Goal: Task Accomplishment & Management: Manage account settings

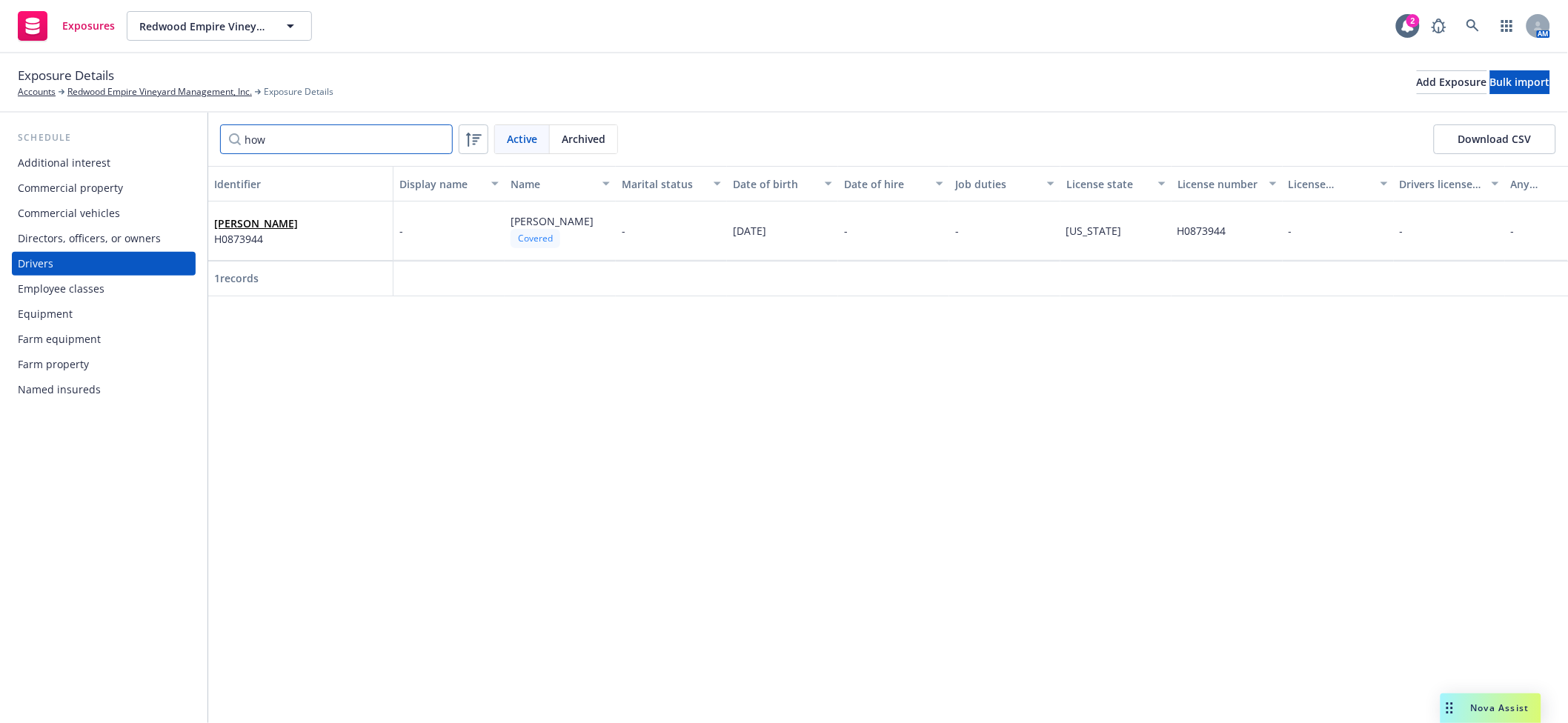
click at [287, 137] on input "how" at bounding box center [336, 139] width 233 height 29
type input "h"
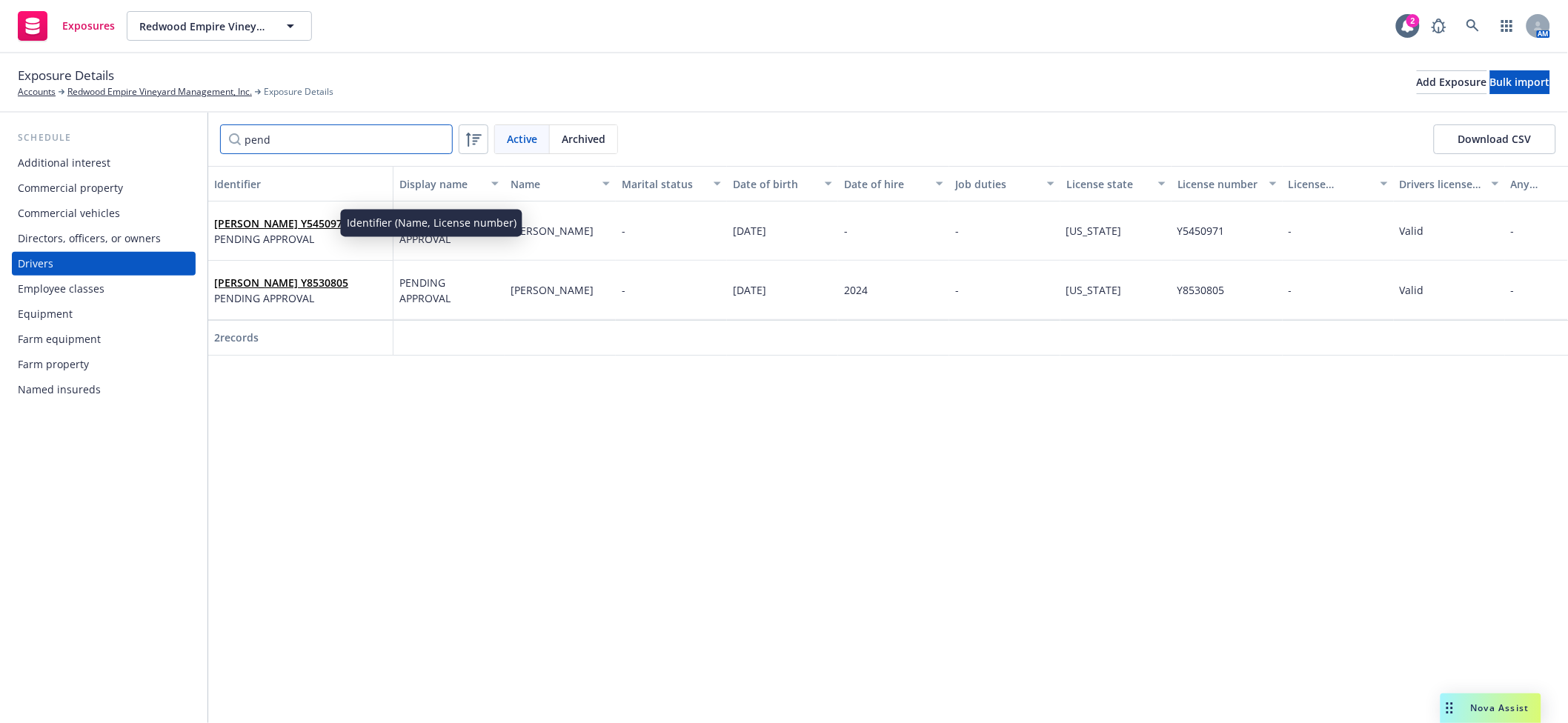
type input "pend"
click at [251, 221] on link "[PERSON_NAME] Y5450971" at bounding box center [281, 223] width 134 height 14
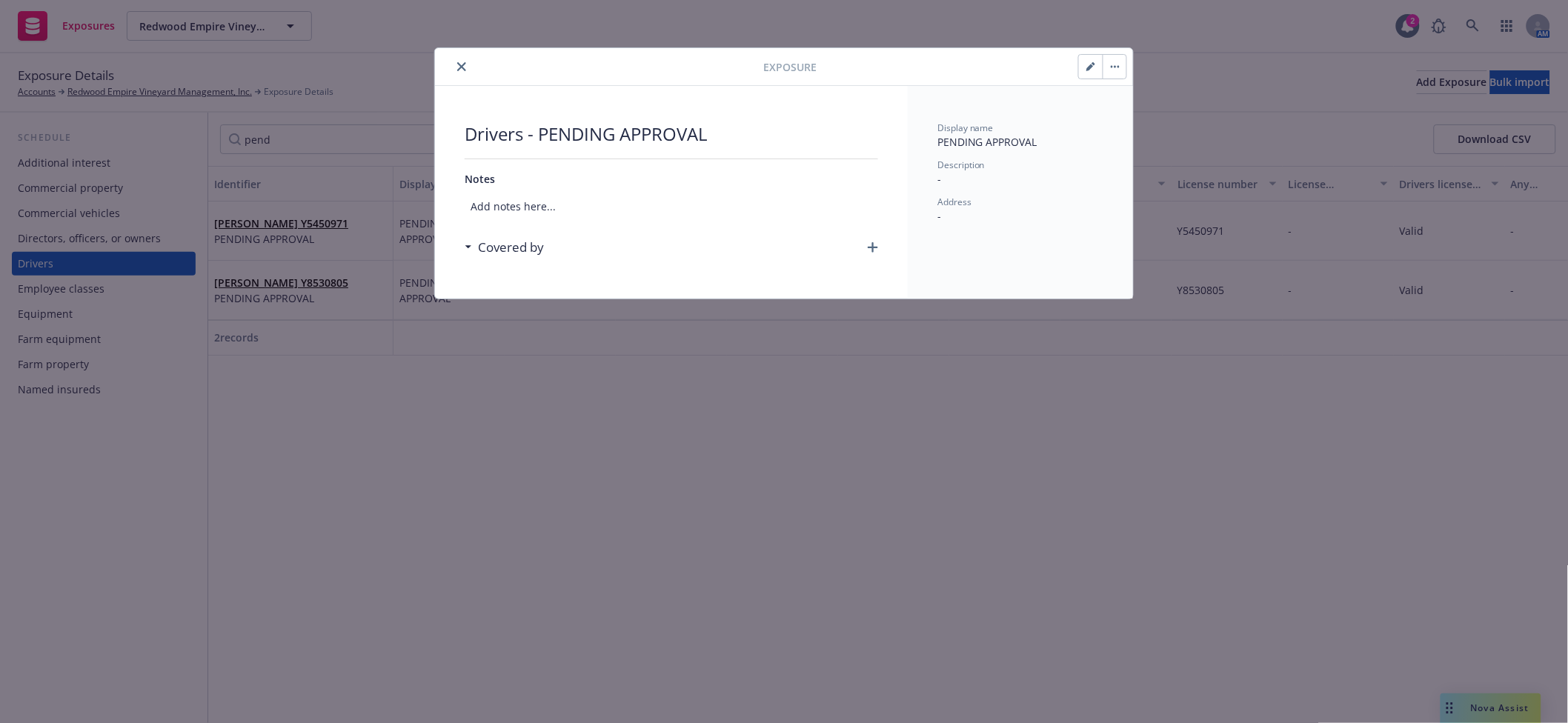
click at [872, 249] on icon "button" at bounding box center [872, 246] width 10 height 10
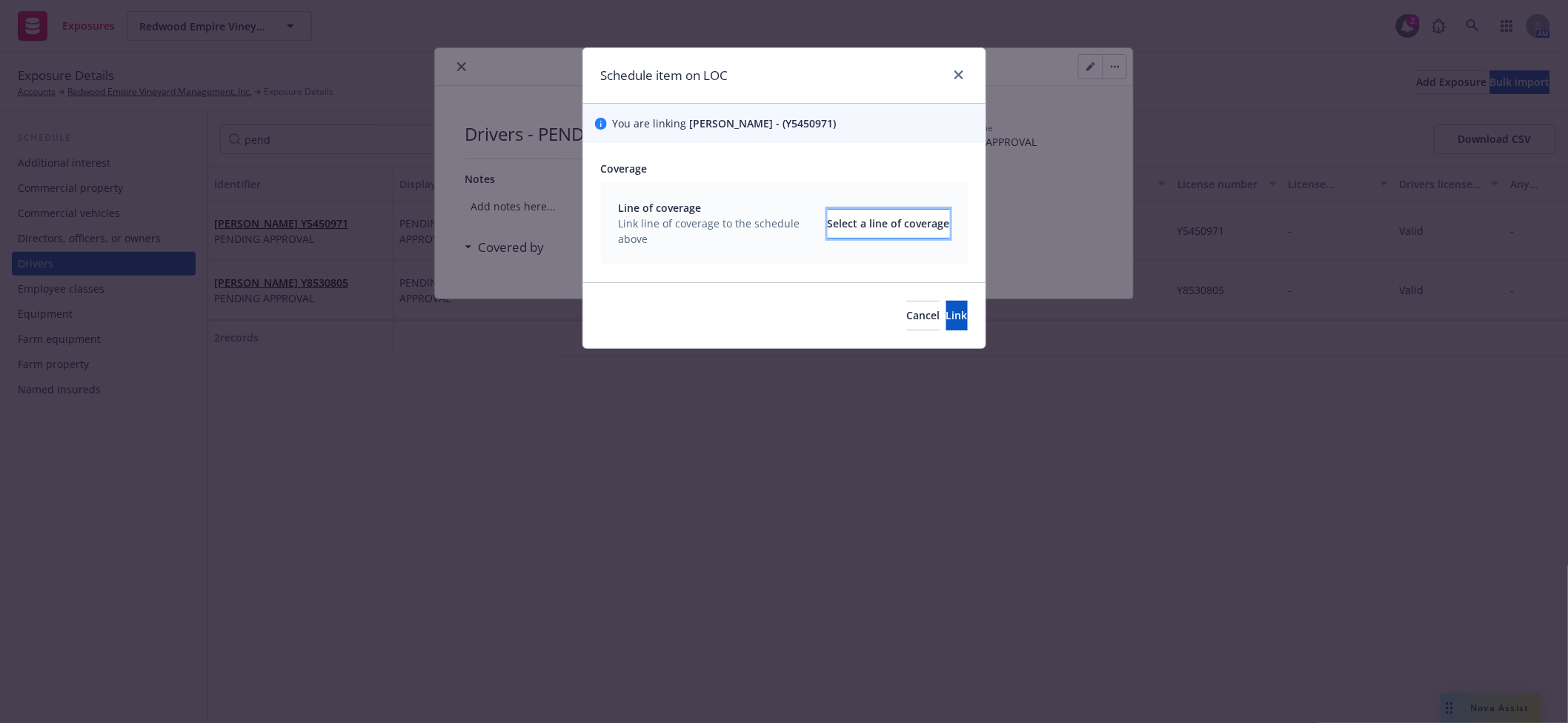
click at [828, 225] on button "Select a line of coverage" at bounding box center [888, 224] width 122 height 29
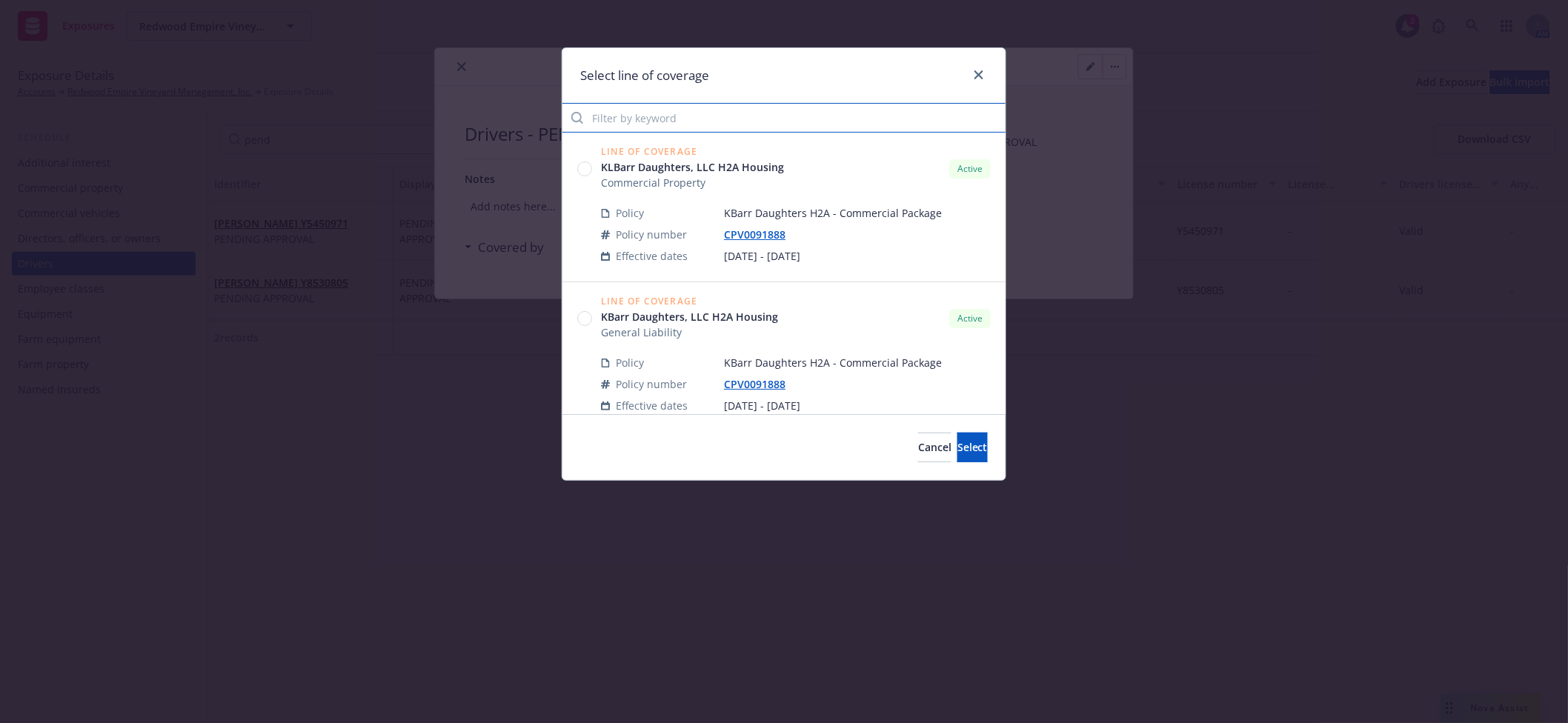
click at [718, 111] on input "Filter by keyword" at bounding box center [784, 117] width 444 height 29
type input "auto"
click at [676, 187] on span "Commercial Auto Liability" at bounding box center [664, 182] width 126 height 16
click at [587, 168] on circle at bounding box center [585, 169] width 14 height 14
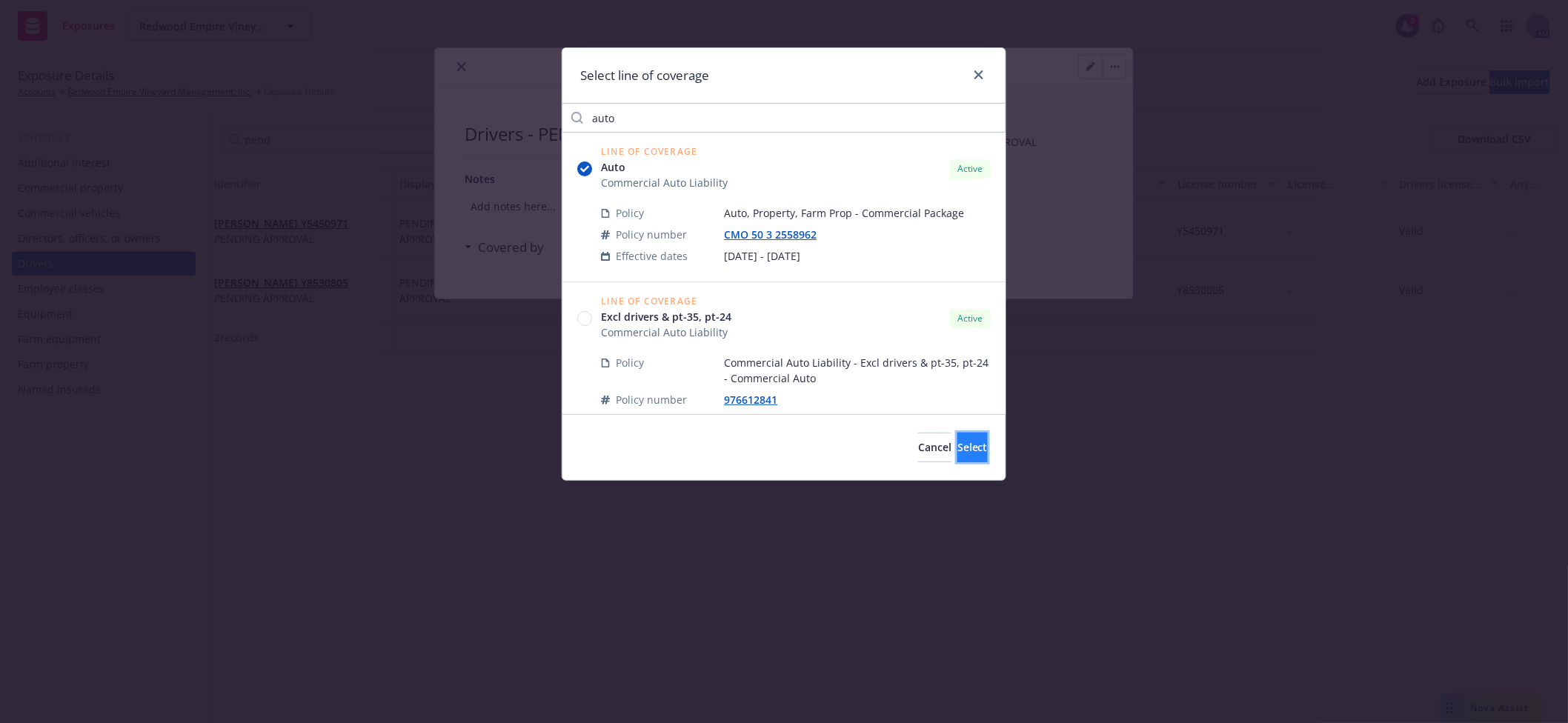
click at [978, 443] on button "Select" at bounding box center [972, 447] width 30 height 29
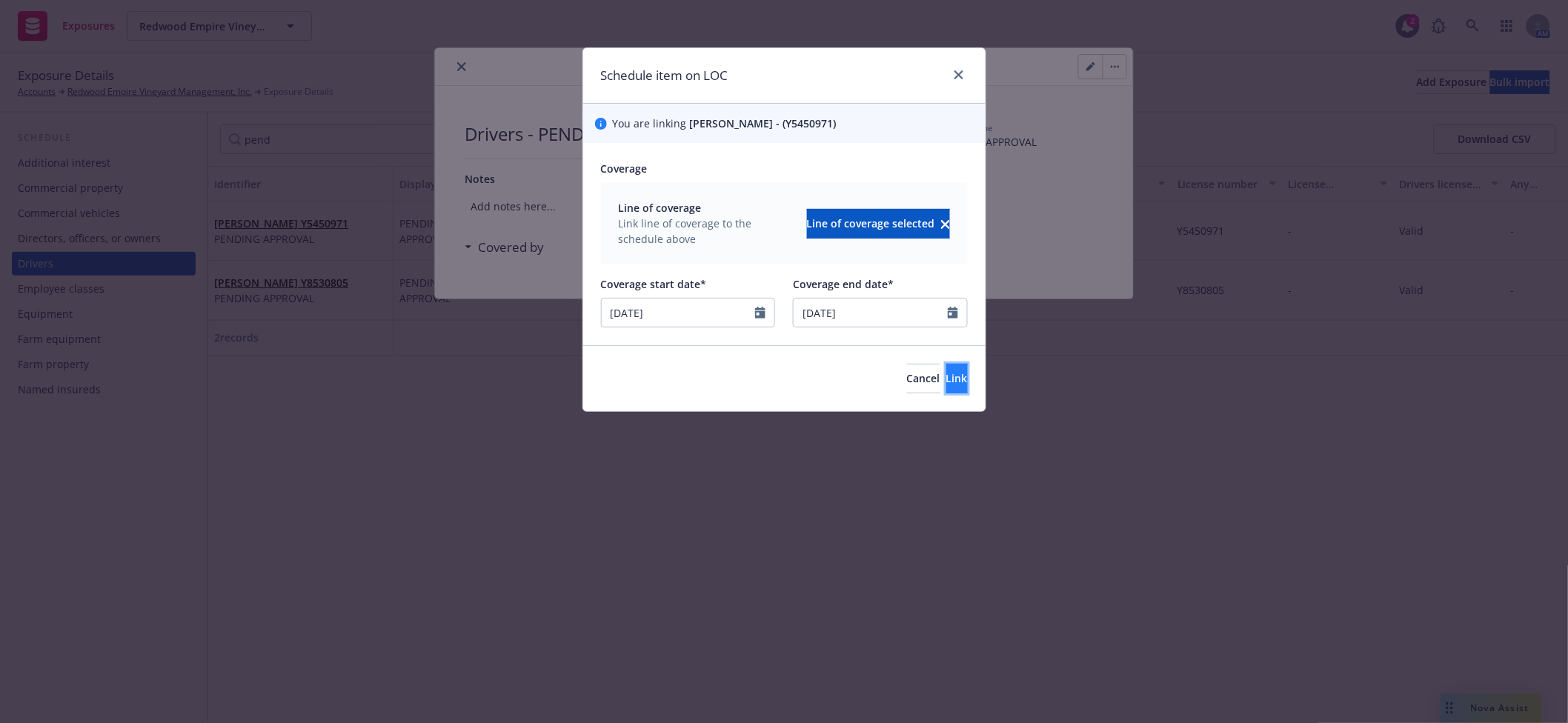
click at [947, 389] on button "Link" at bounding box center [957, 378] width 21 height 29
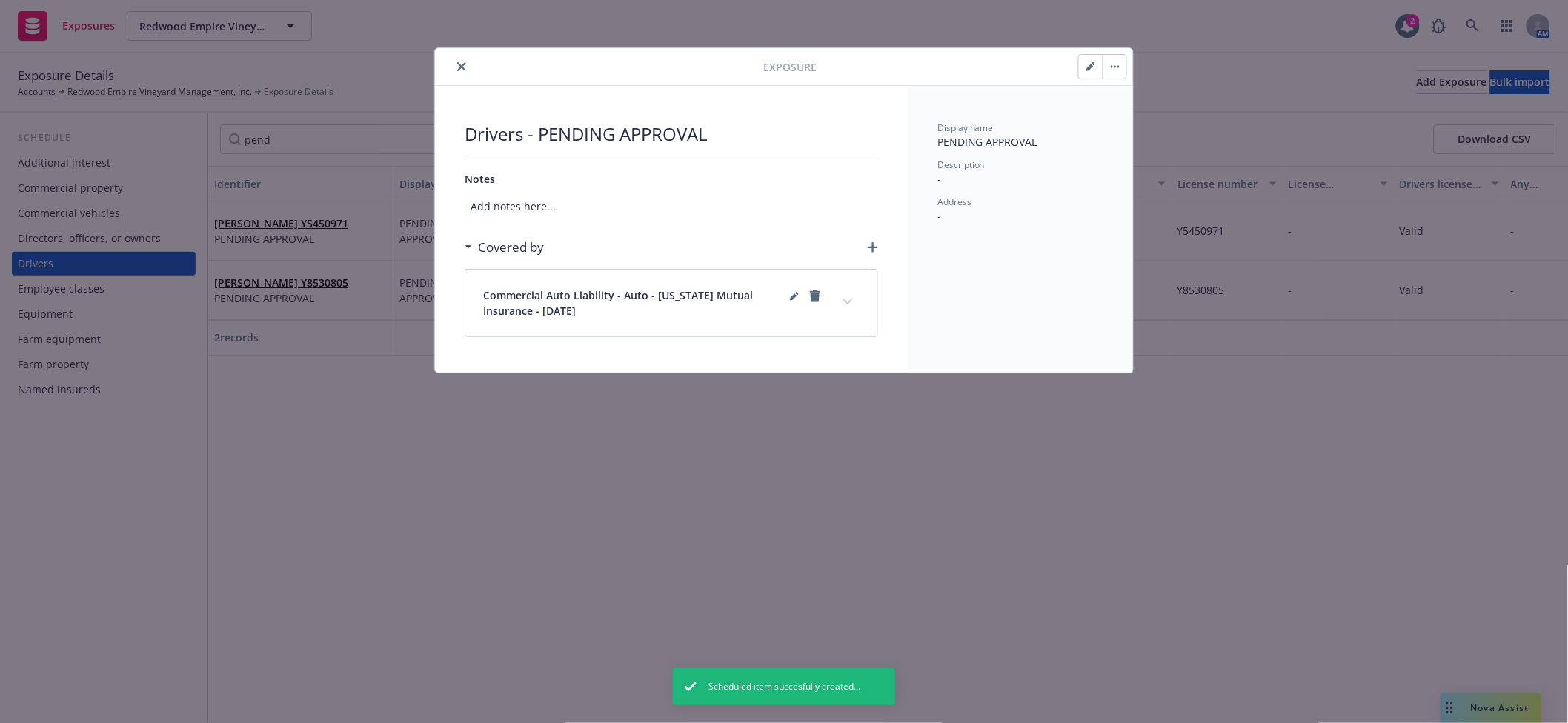
click at [844, 301] on icon "expand content" at bounding box center [848, 302] width 9 height 5
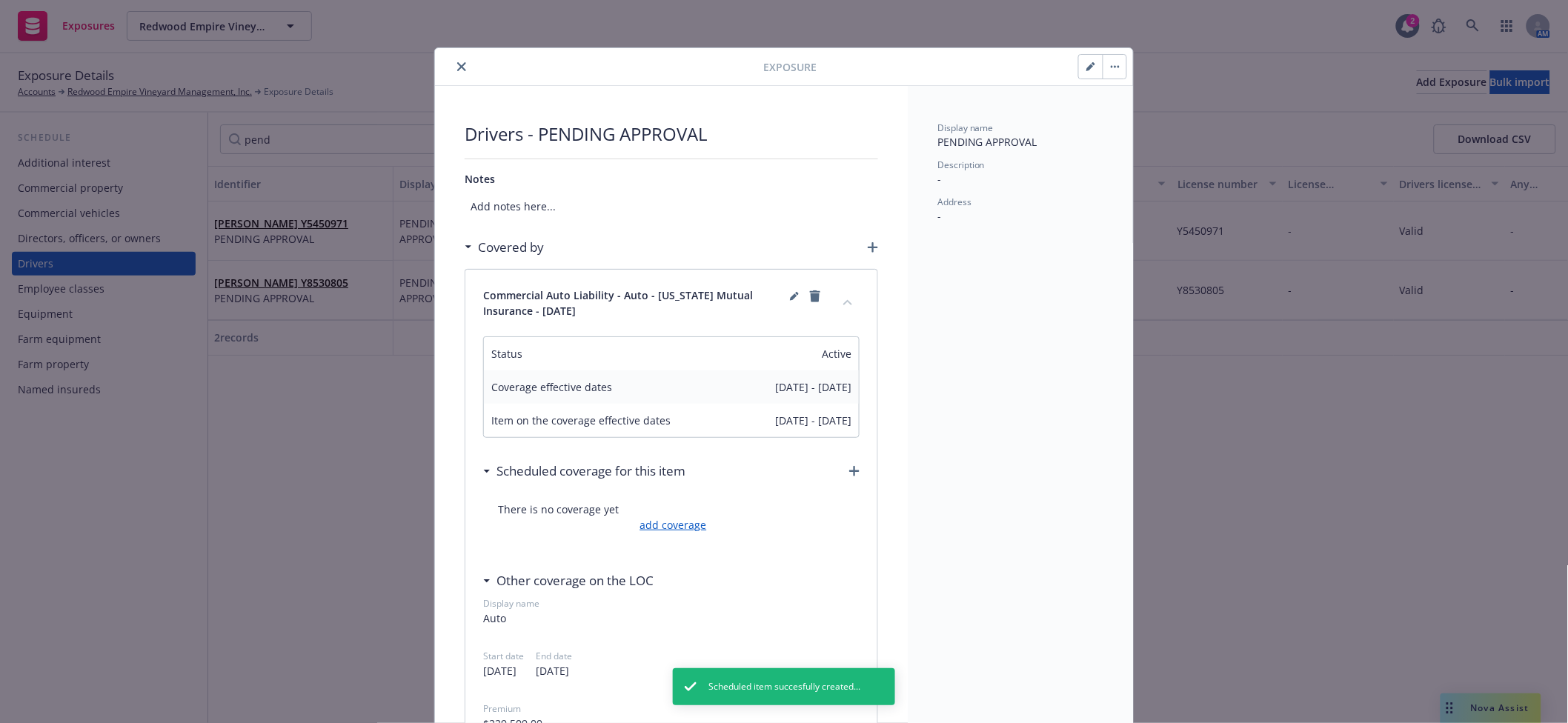
click at [665, 529] on link "add coverage" at bounding box center [672, 525] width 71 height 16
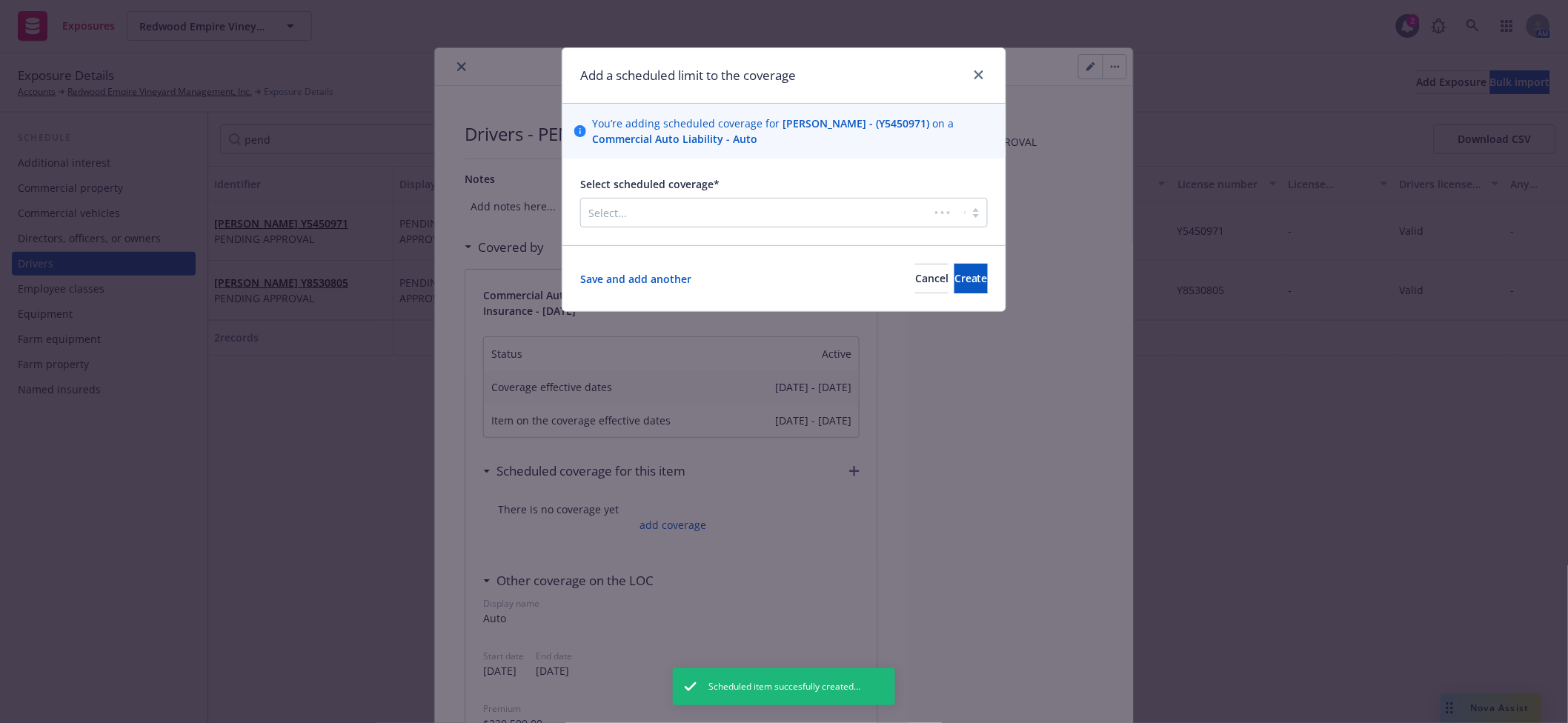
click at [652, 214] on div at bounding box center [755, 212] width 334 height 17
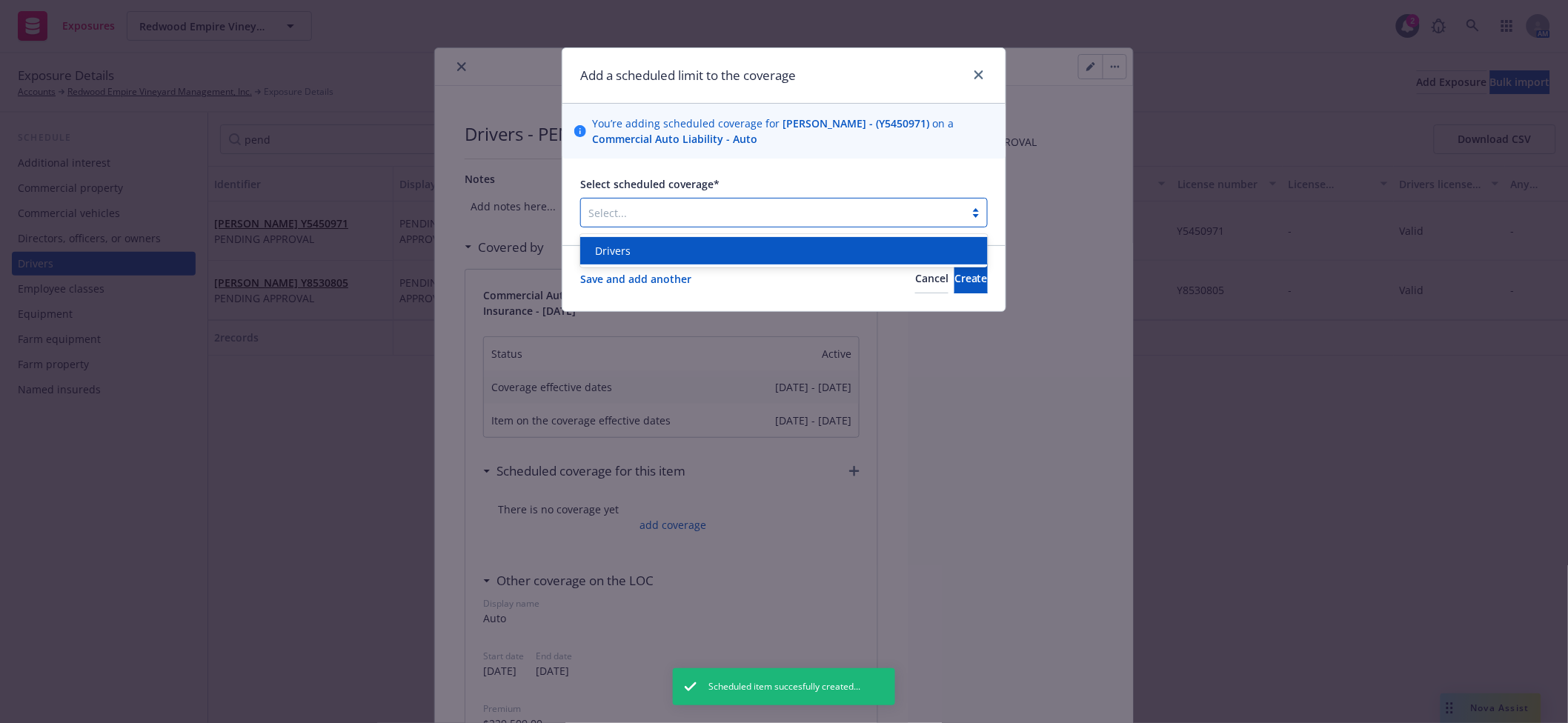
click at [669, 261] on div "Drivers" at bounding box center [784, 251] width 408 height 27
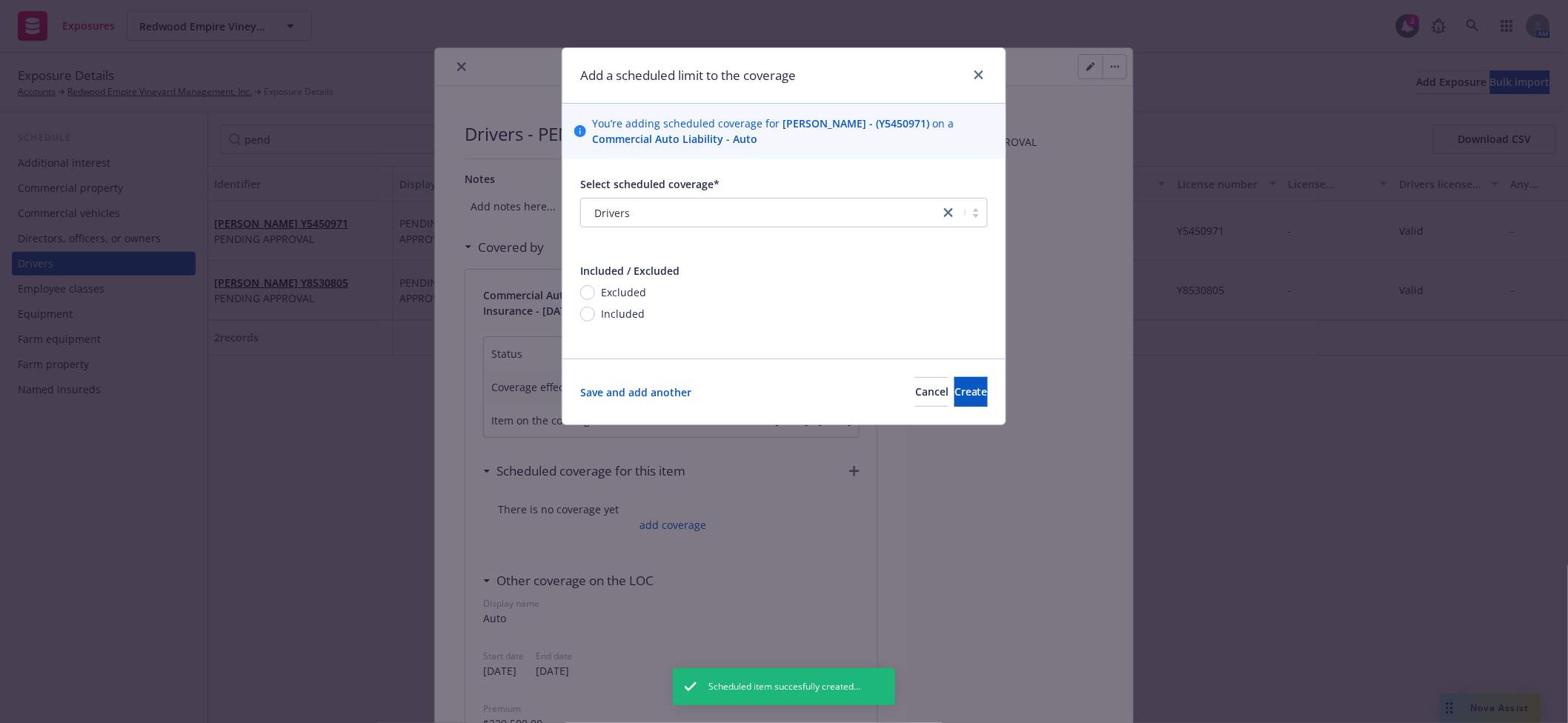
click at [610, 314] on span "Included" at bounding box center [623, 313] width 44 height 16
click at [595, 314] on input "Included" at bounding box center [587, 314] width 15 height 15
radio input "true"
click at [955, 382] on button "Create" at bounding box center [971, 392] width 33 height 29
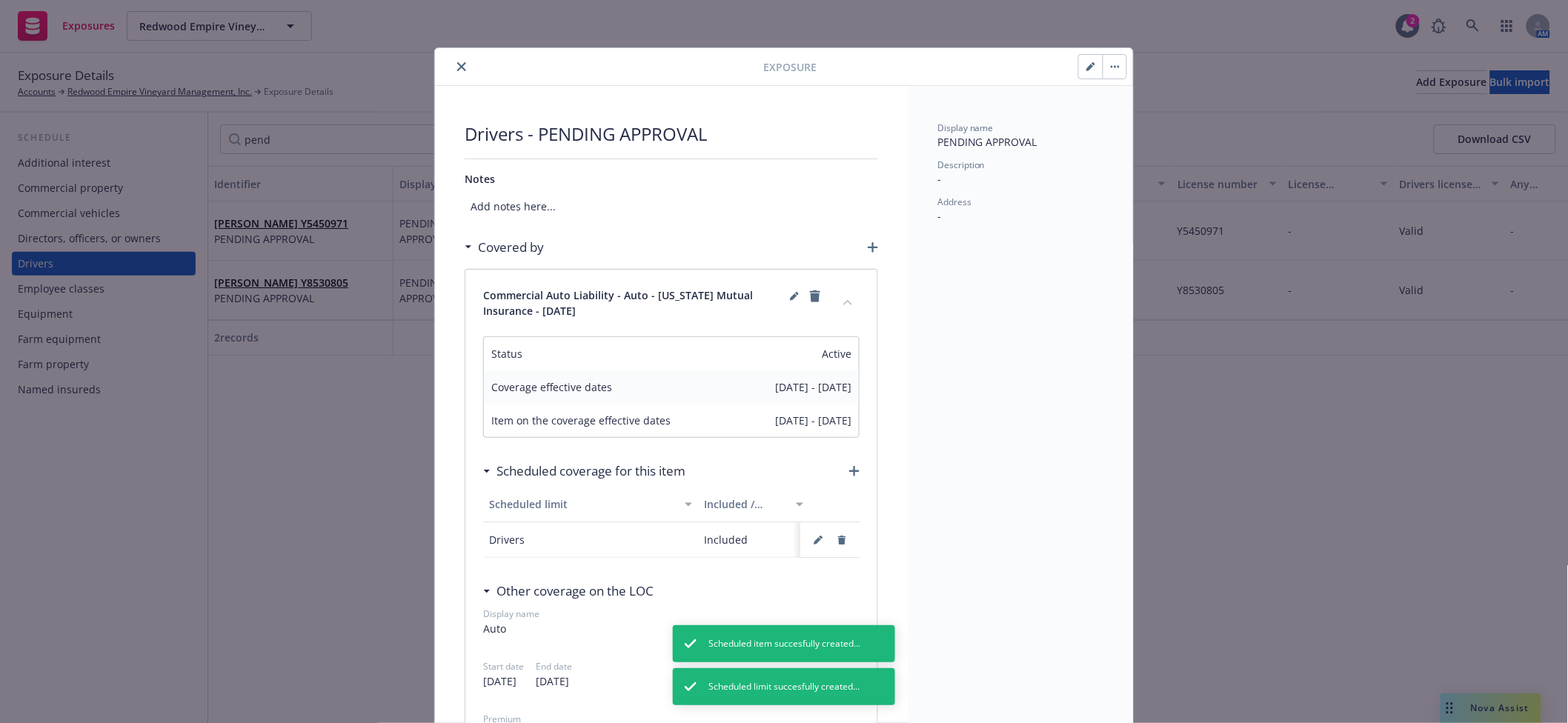
click at [1080, 70] on button "button" at bounding box center [1091, 67] width 24 height 24
select select "CA"
select select "VALID"
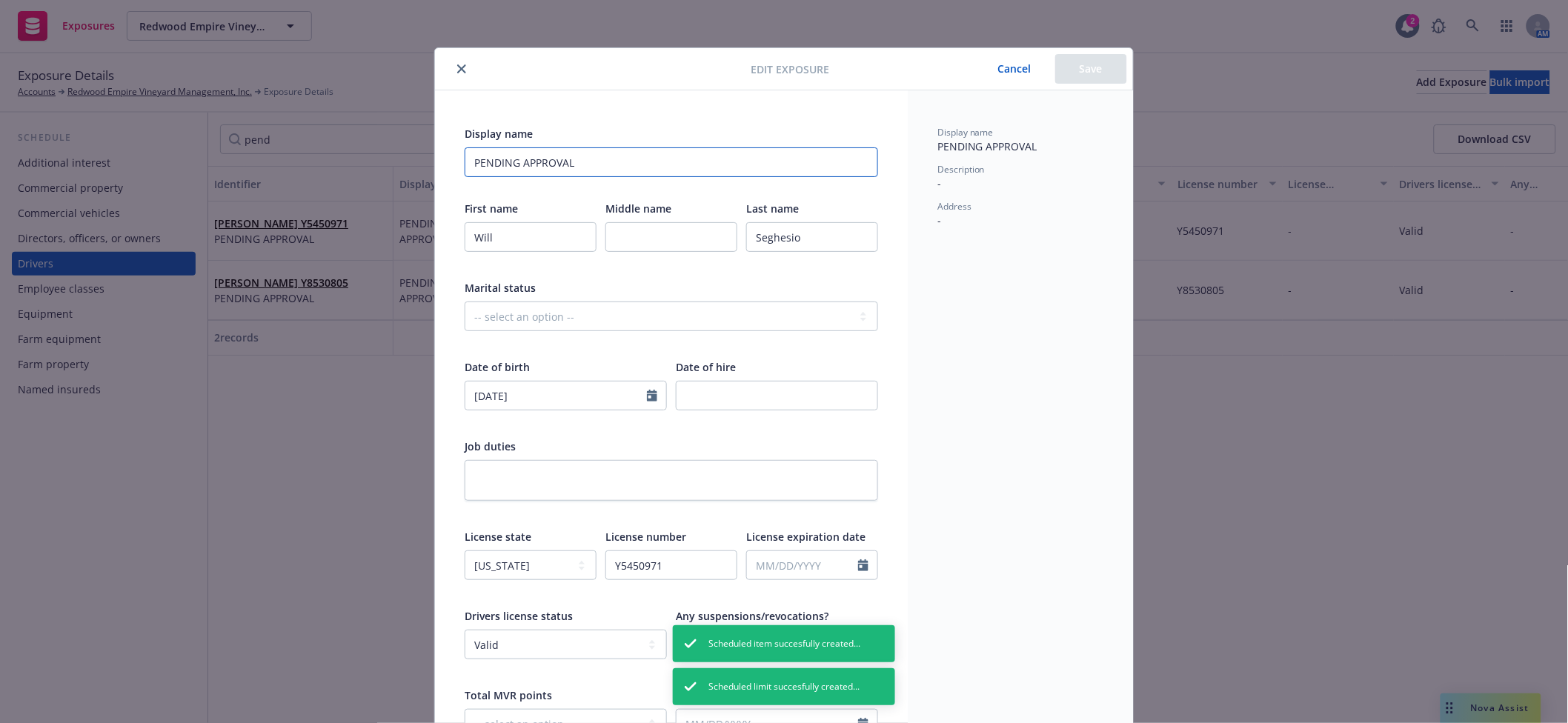
click at [649, 161] on input "PENDING APPROVAL" at bounding box center [671, 162] width 413 height 29
click at [1104, 71] on button "Save" at bounding box center [1091, 69] width 71 height 29
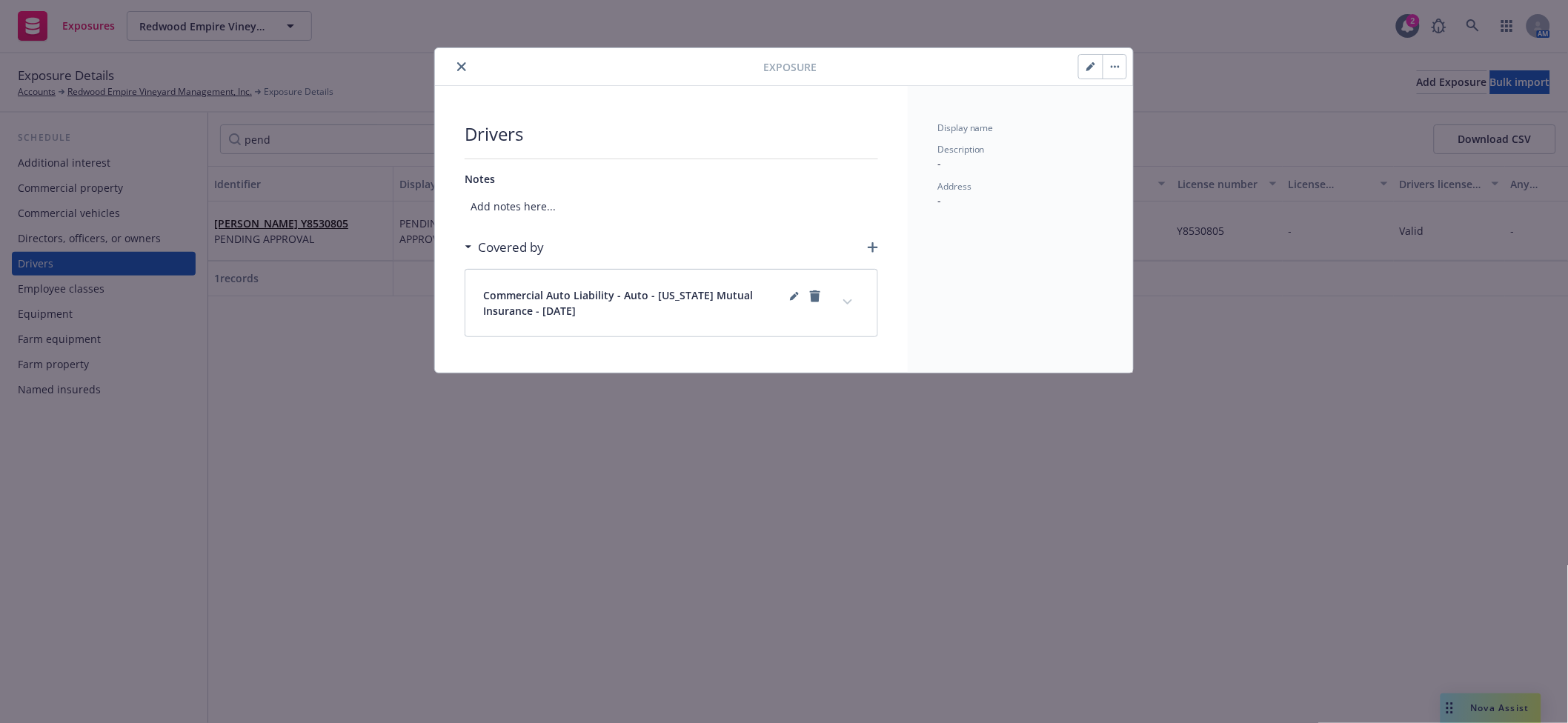
click at [463, 64] on icon "close" at bounding box center [462, 67] width 9 height 9
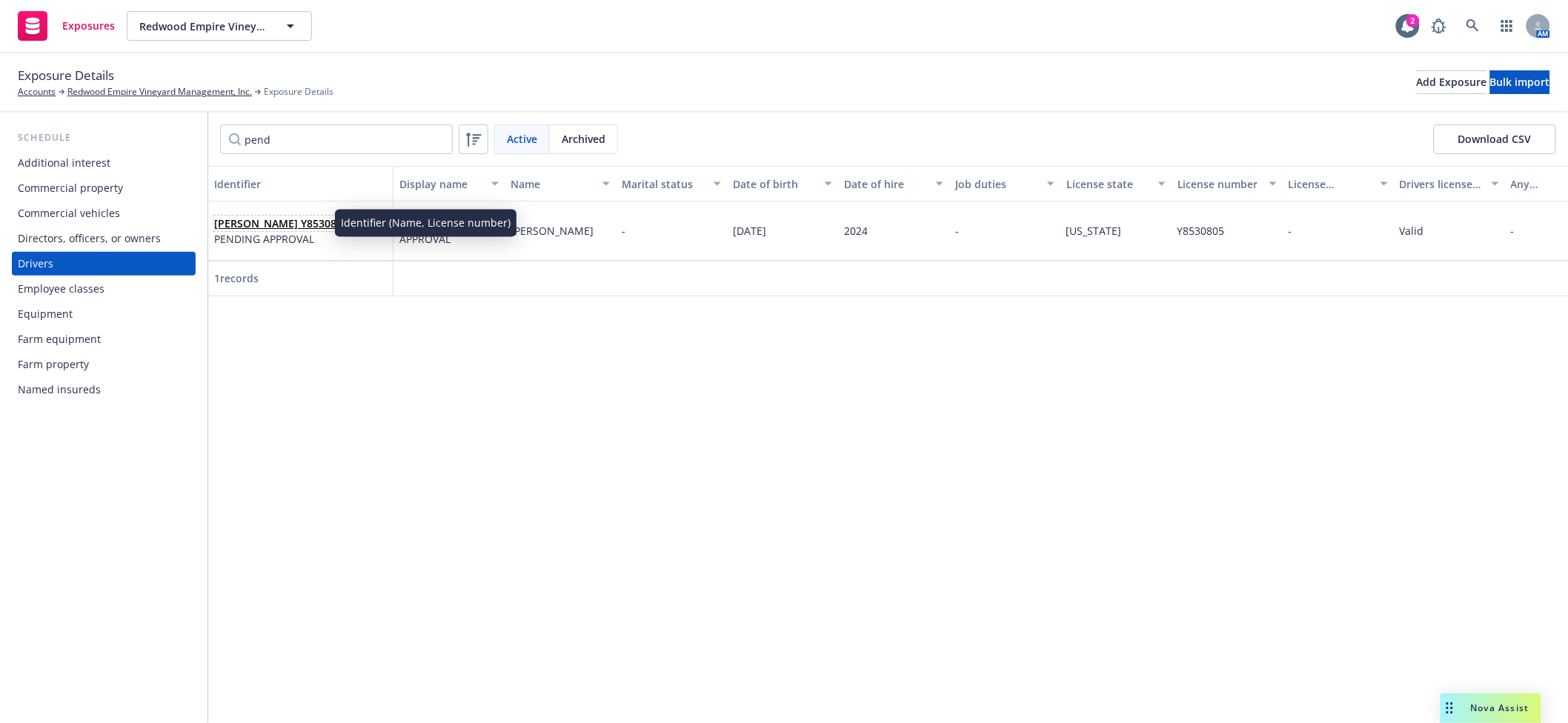
click at [279, 220] on link "[PERSON_NAME] Y8530805" at bounding box center [281, 223] width 134 height 14
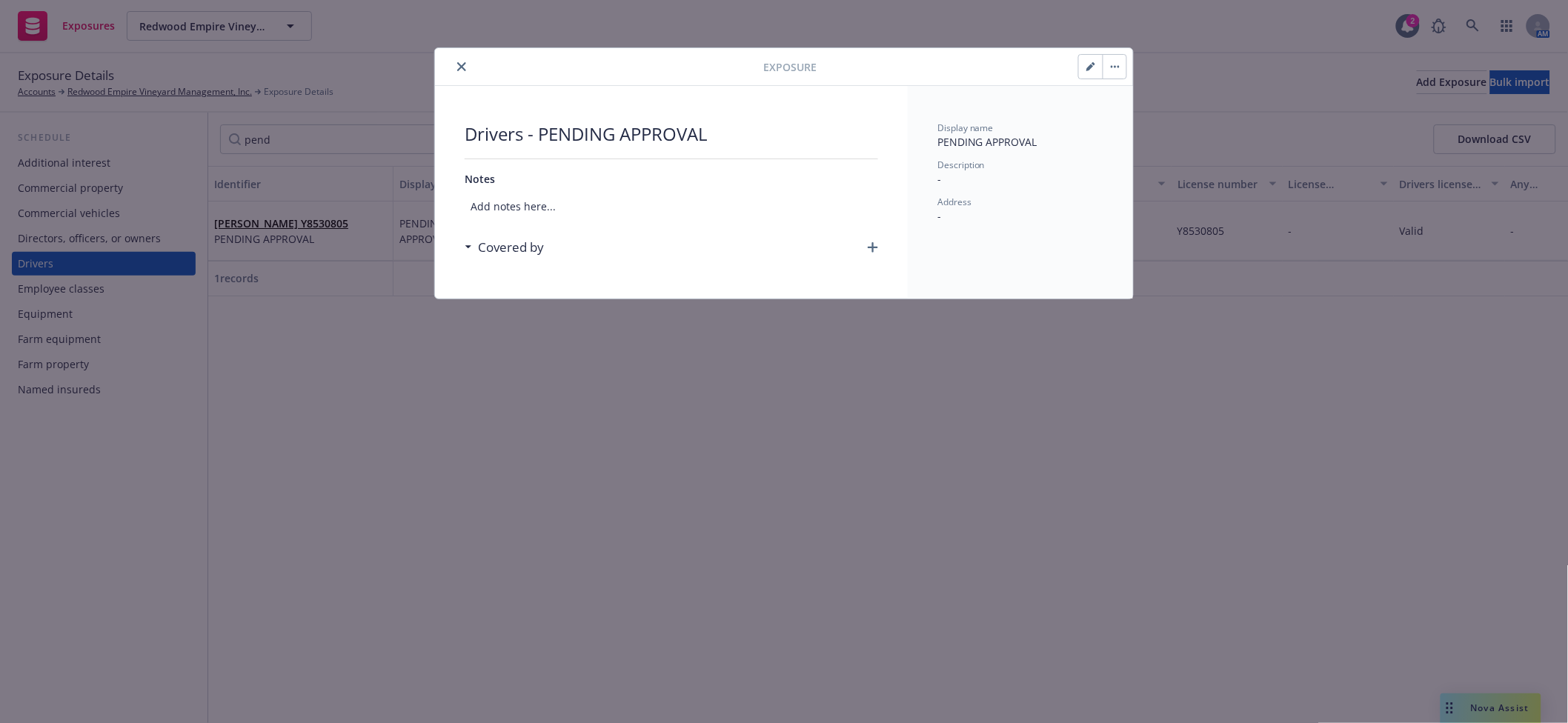
click at [877, 246] on icon "button" at bounding box center [872, 246] width 10 height 10
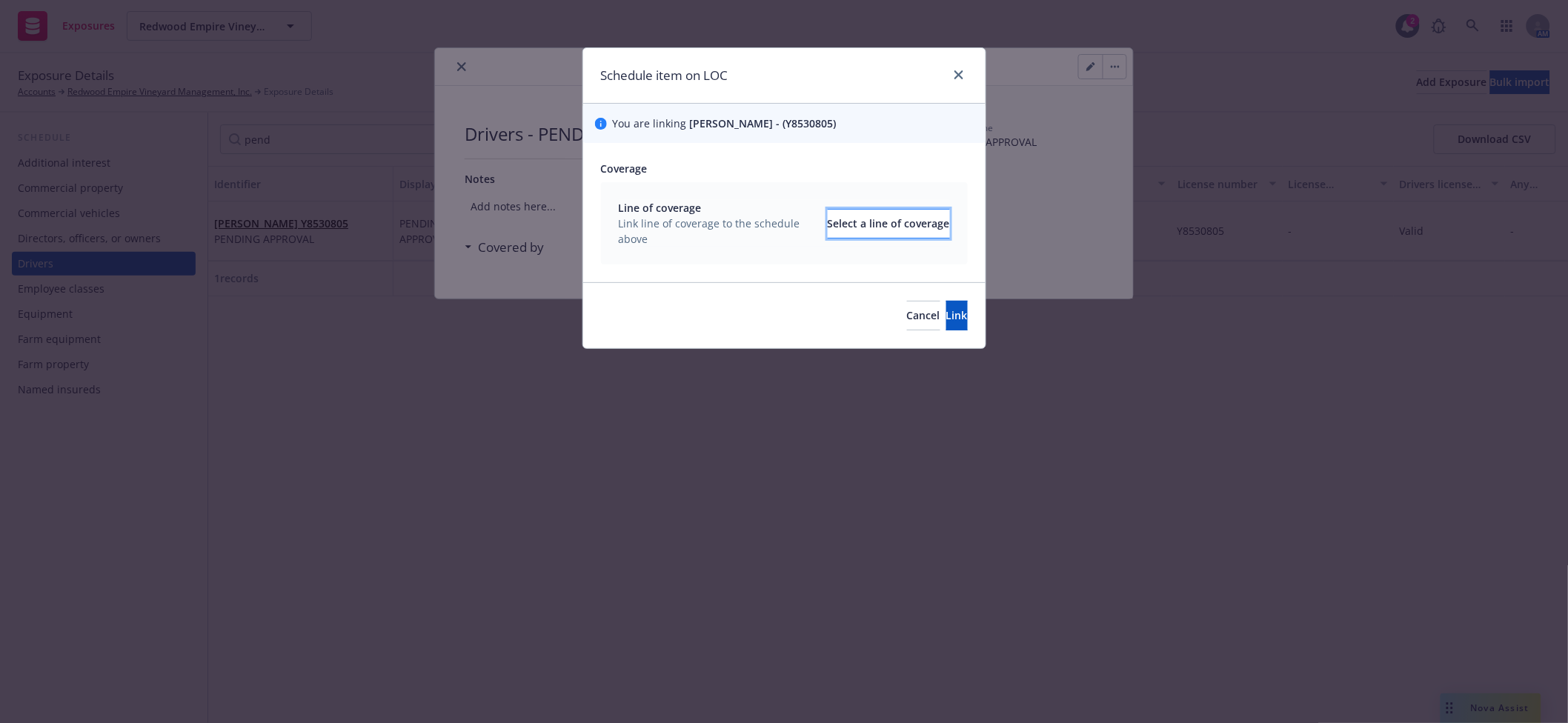
click at [854, 234] on div "Select a line of coverage" at bounding box center [888, 224] width 122 height 28
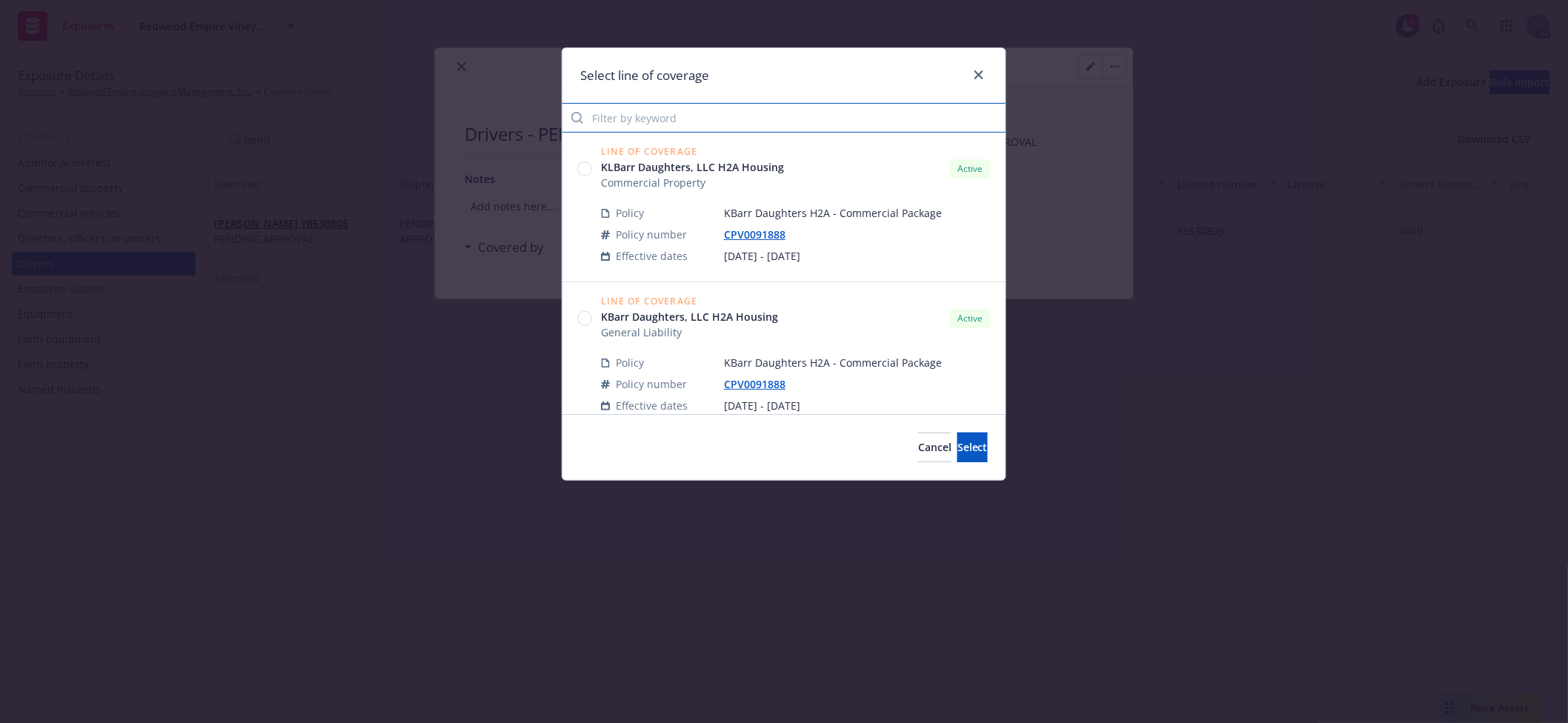
click at [718, 126] on input "Filter by keyword" at bounding box center [784, 117] width 444 height 29
type input "auto"
click at [709, 186] on span "Commercial Auto Liability" at bounding box center [664, 182] width 126 height 16
click at [587, 169] on circle at bounding box center [585, 169] width 14 height 14
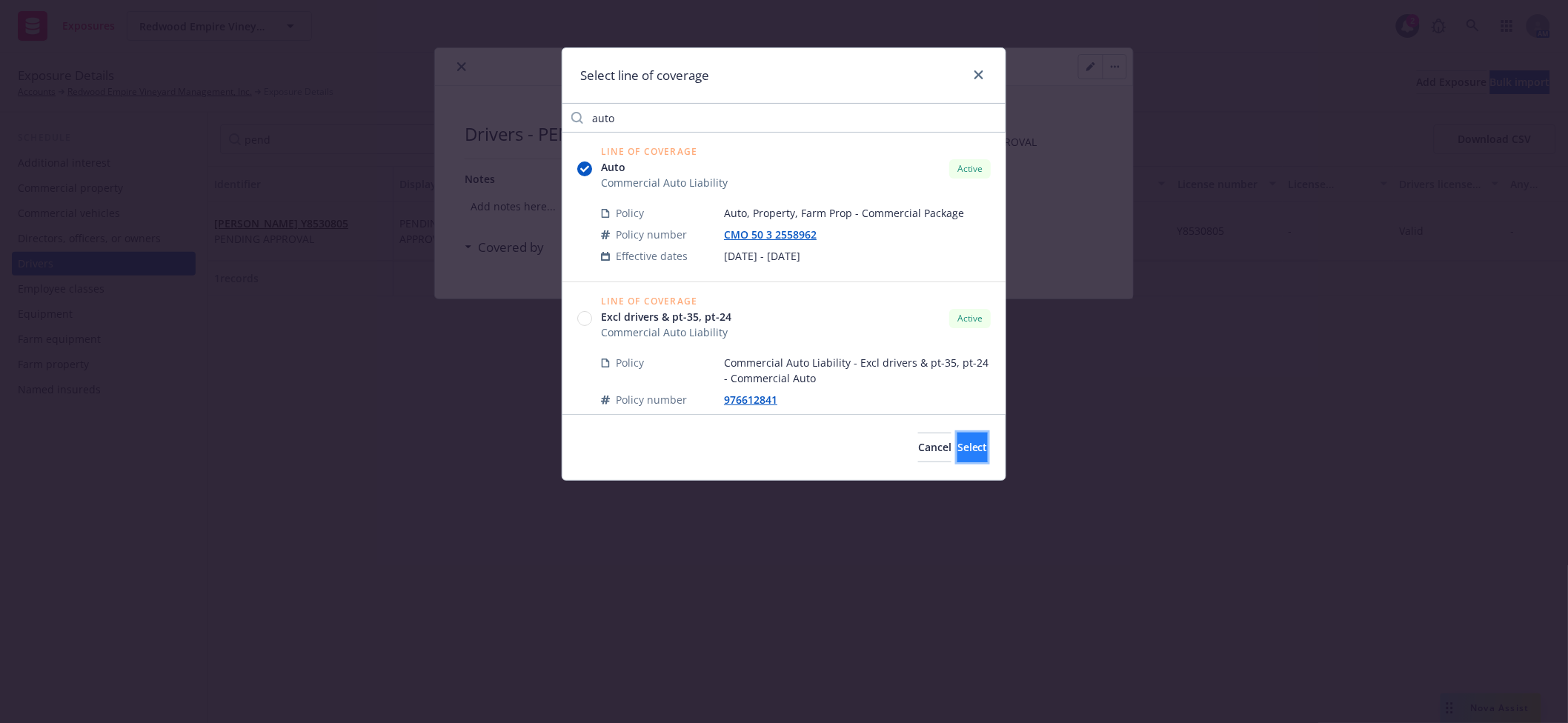
click at [958, 444] on button "Select" at bounding box center [972, 447] width 30 height 29
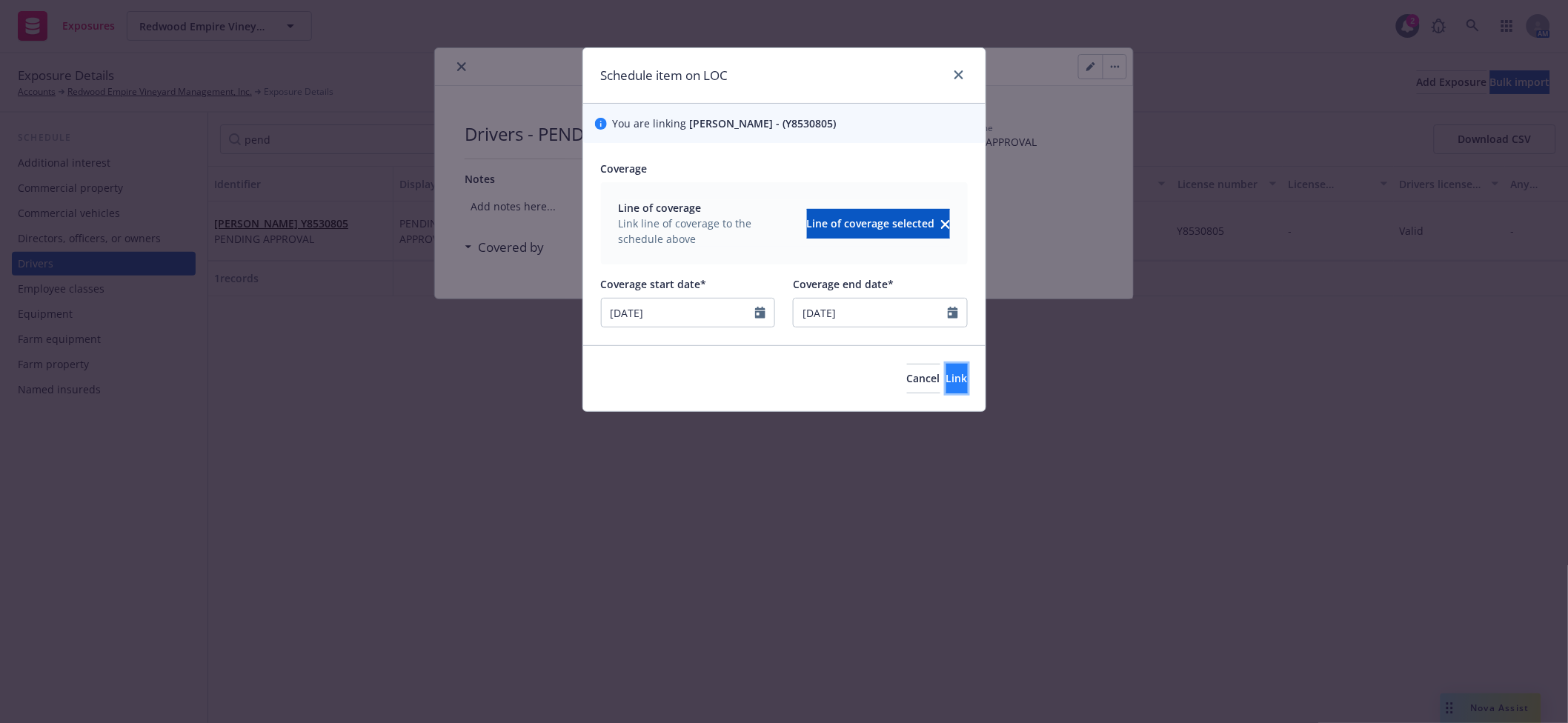
click at [947, 390] on button "Link" at bounding box center [957, 378] width 21 height 29
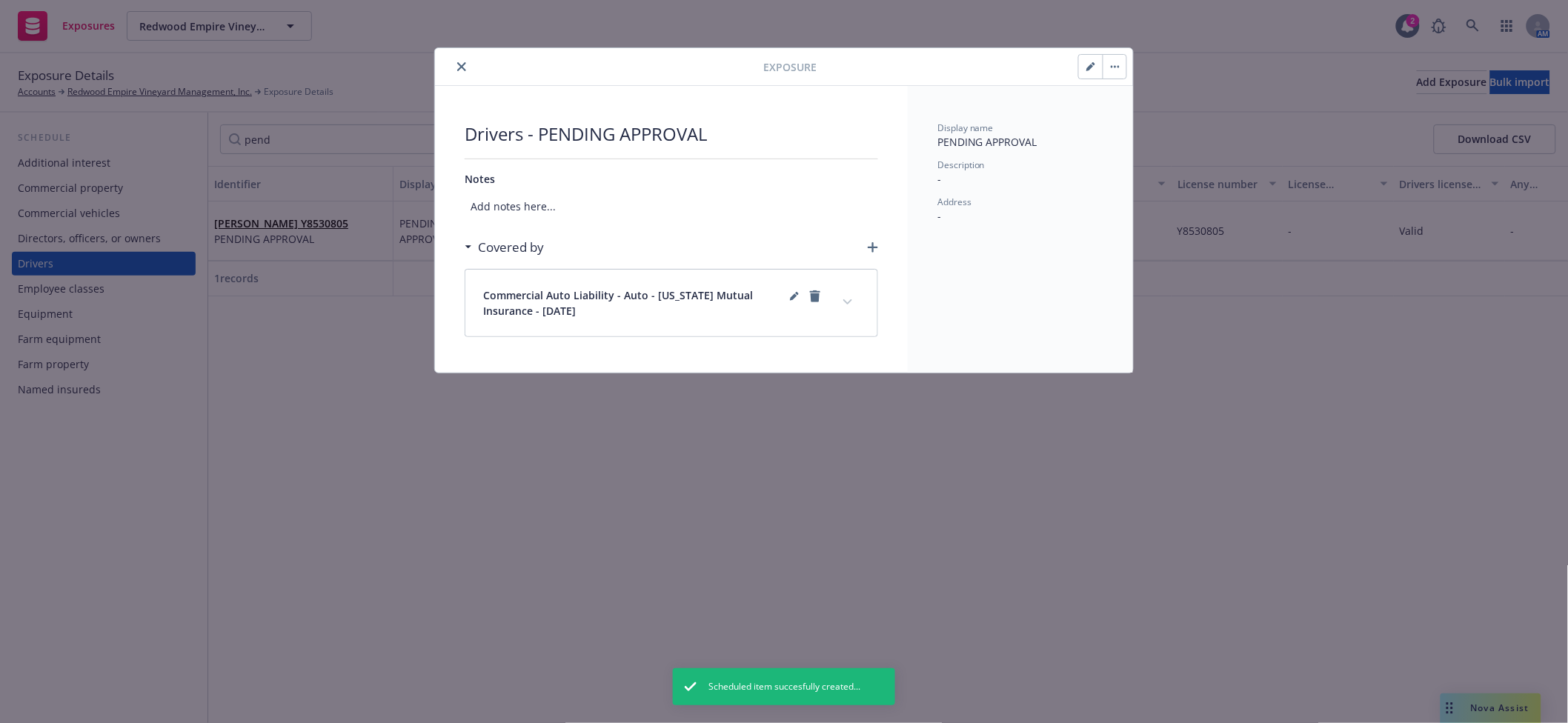
click at [839, 304] on button "expand content" at bounding box center [848, 302] width 24 height 24
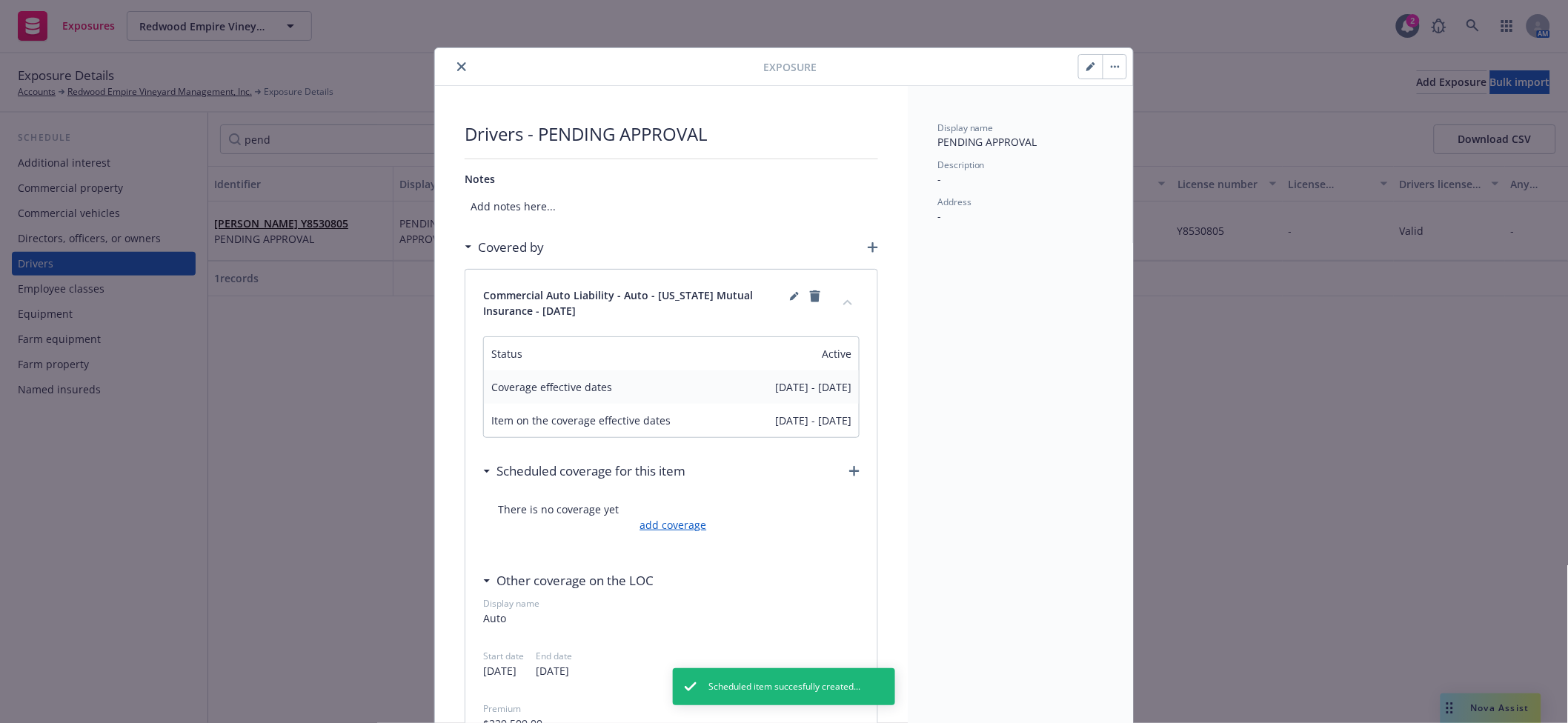
click at [665, 521] on link "add coverage" at bounding box center [672, 525] width 71 height 16
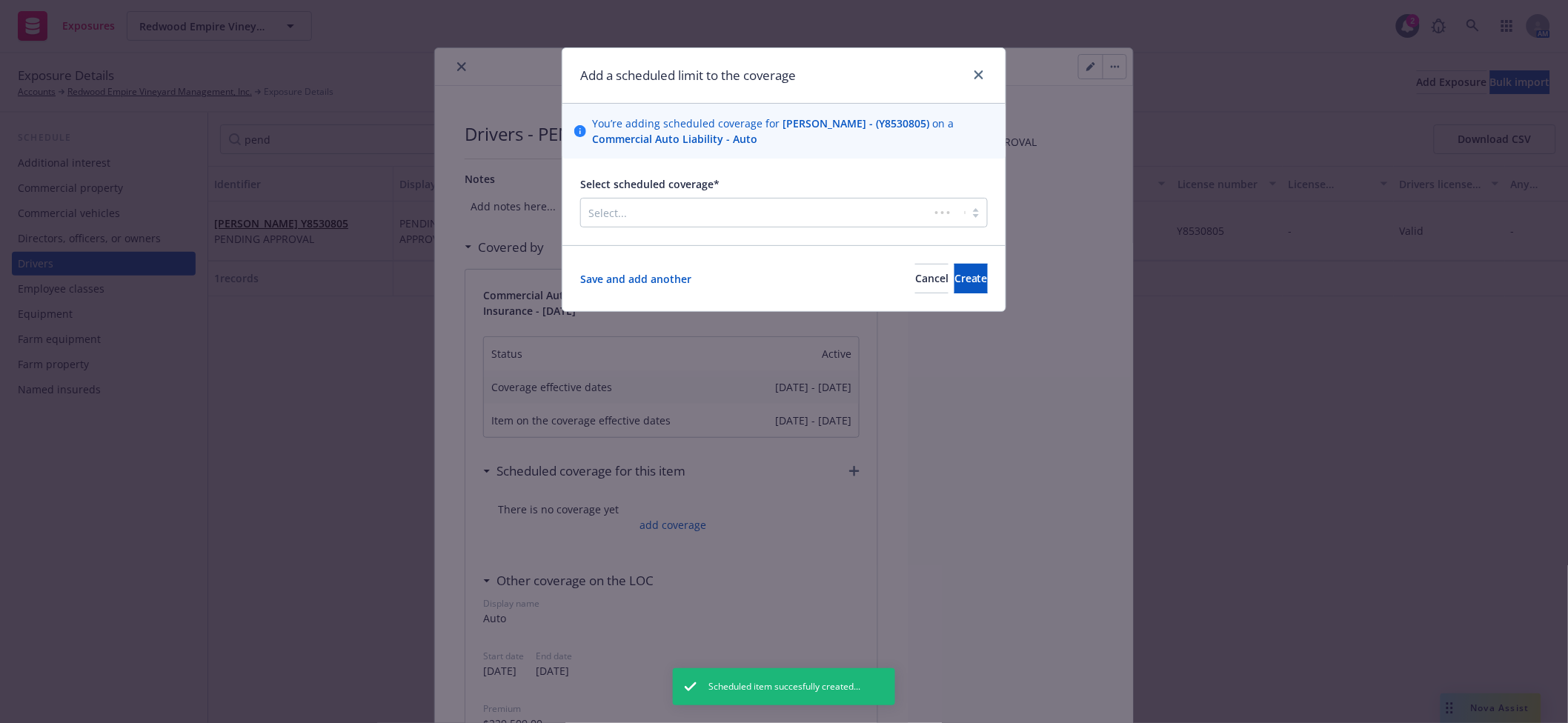
click at [642, 221] on div at bounding box center [755, 212] width 334 height 17
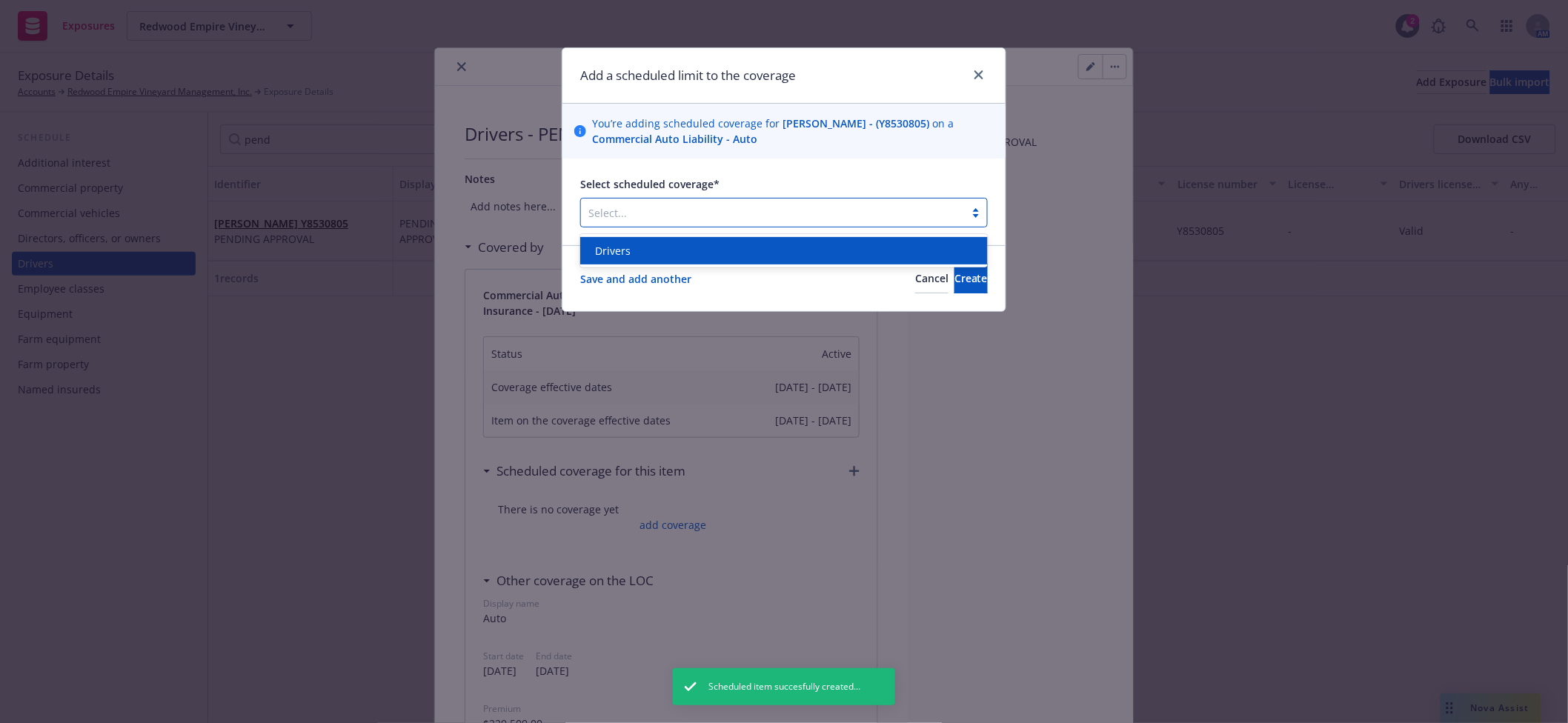
click at [656, 246] on div "Drivers" at bounding box center [784, 250] width 389 height 16
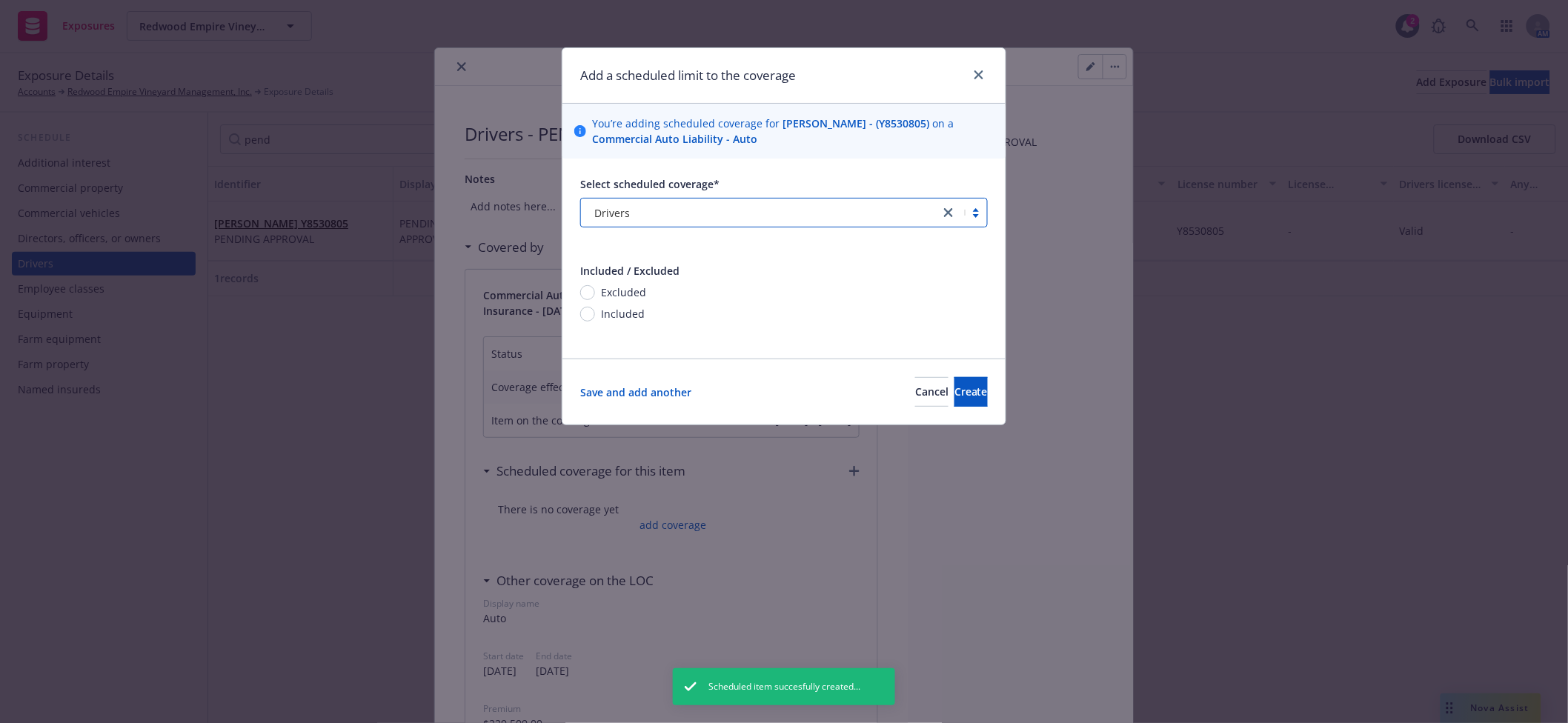
click at [626, 315] on span "Included" at bounding box center [623, 313] width 44 height 16
click at [595, 315] on input "Included" at bounding box center [587, 314] width 15 height 15
radio input "true"
click at [955, 391] on span "Create" at bounding box center [971, 391] width 33 height 14
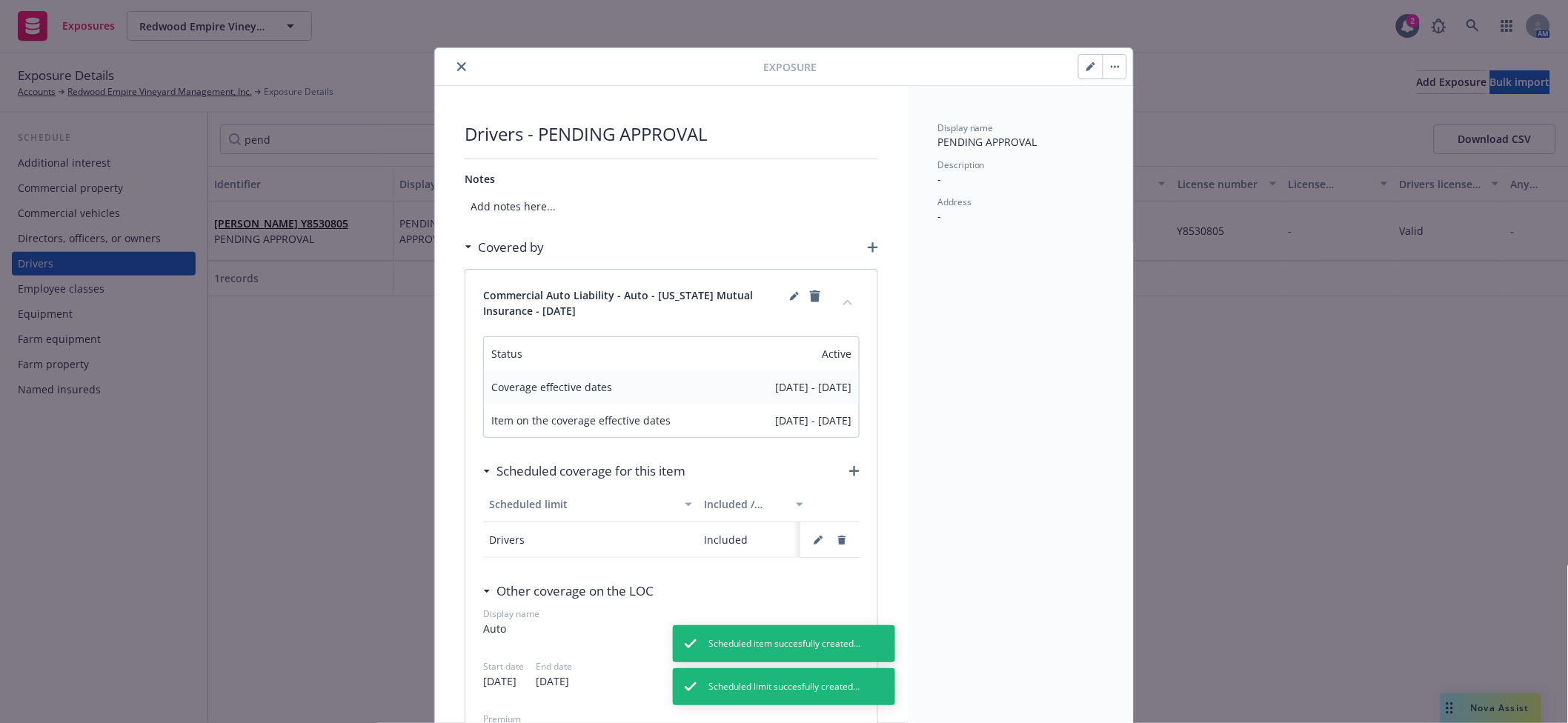
click at [1087, 66] on icon "button" at bounding box center [1091, 67] width 9 height 9
select select "CA"
select select "VALID"
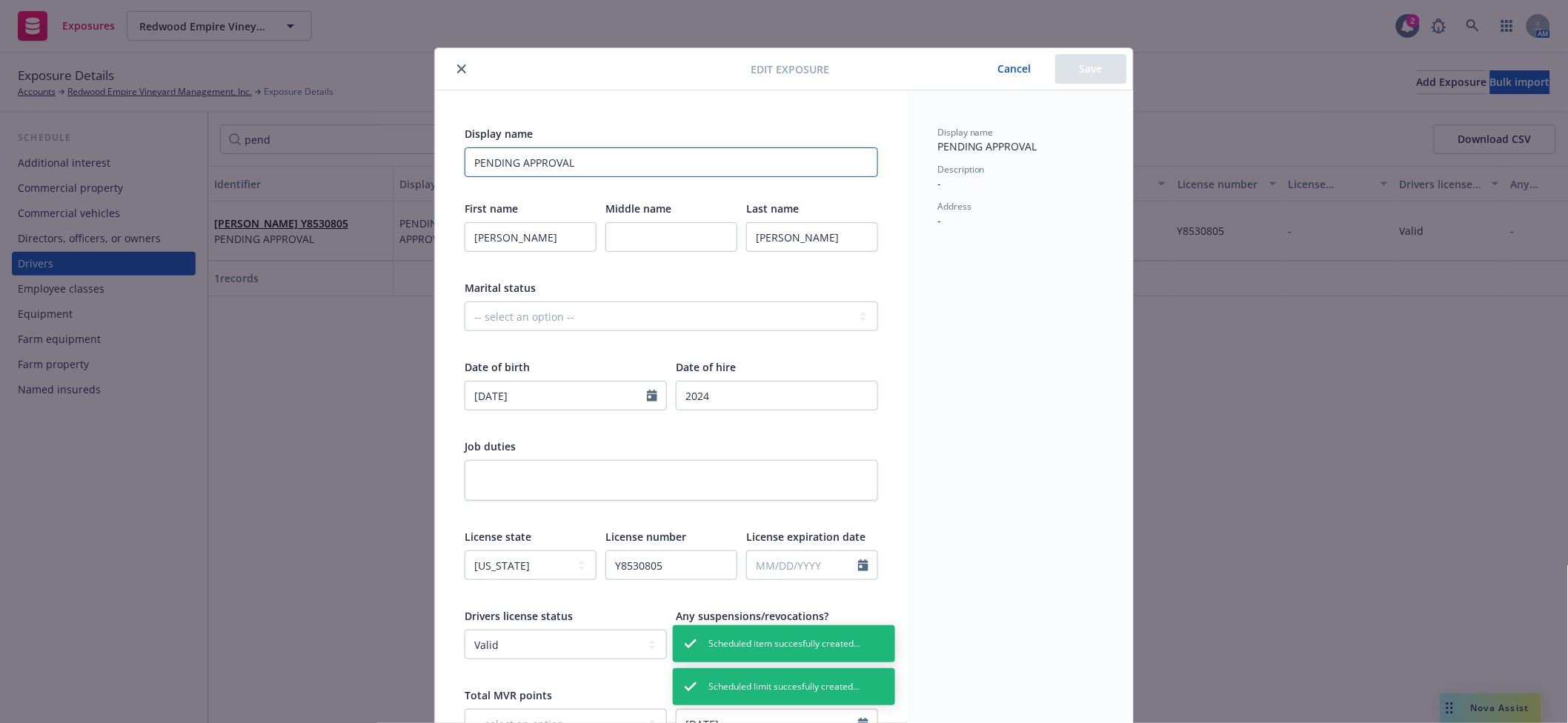
click at [619, 170] on input "PENDING APPROVAL" at bounding box center [671, 162] width 413 height 29
click at [1114, 65] on button "Save" at bounding box center [1091, 69] width 71 height 29
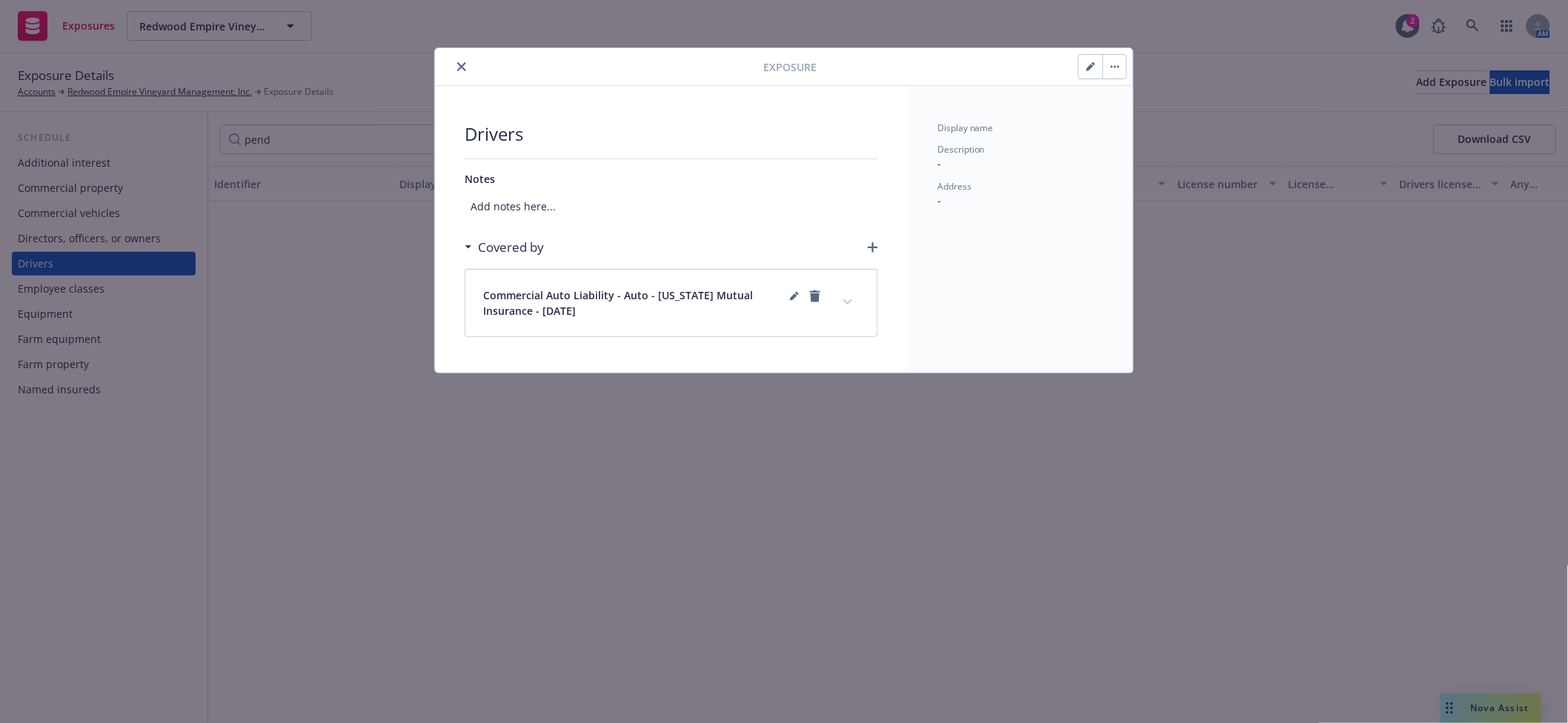
click at [460, 63] on icon "close" at bounding box center [462, 67] width 9 height 9
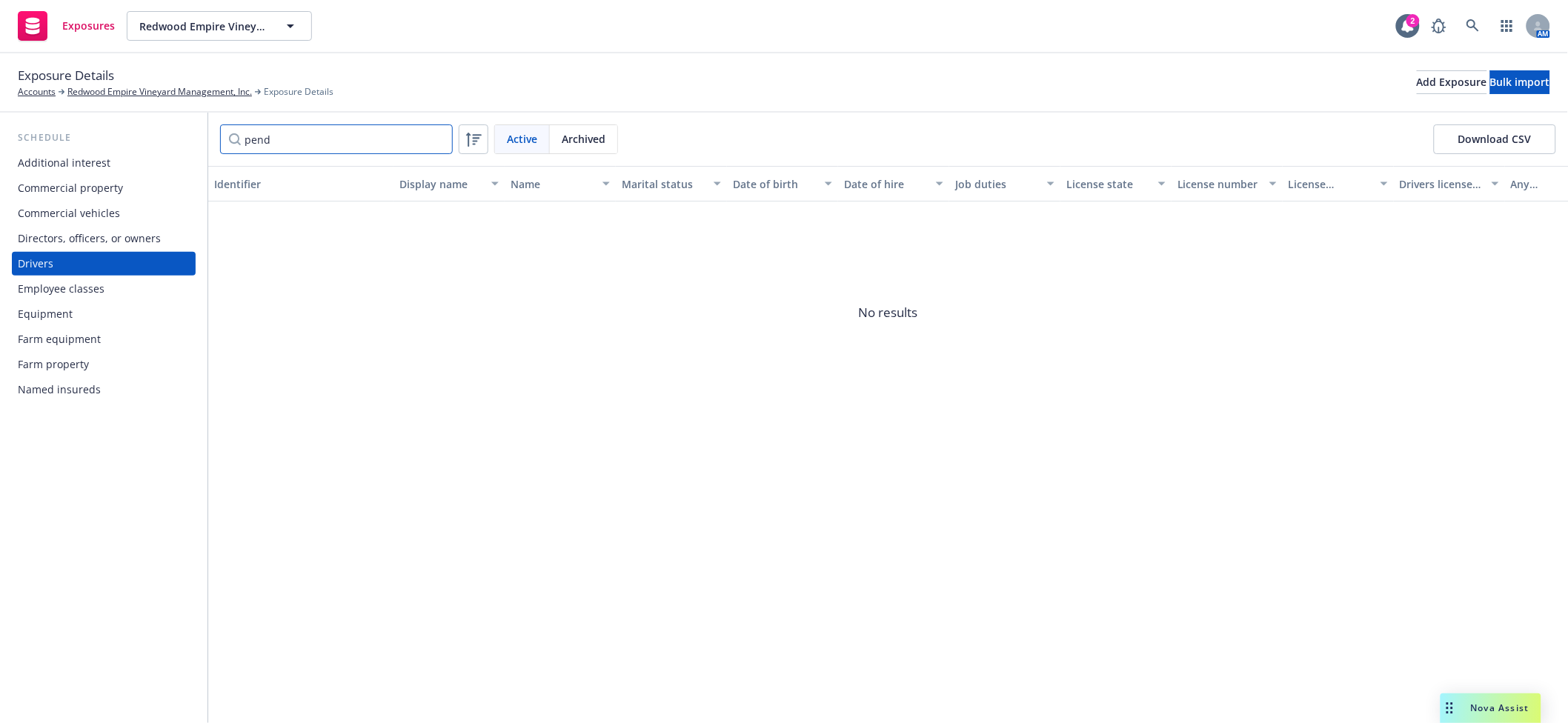
click at [314, 128] on input "pend" at bounding box center [336, 139] width 233 height 29
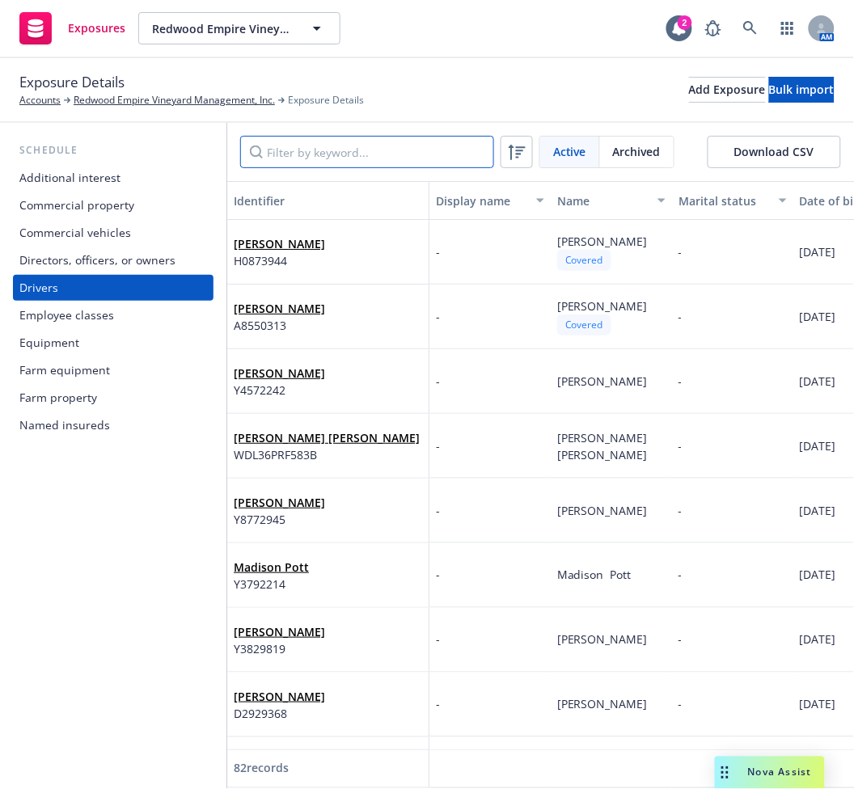
click at [347, 145] on input "Filter by keyword..." at bounding box center [367, 152] width 254 height 32
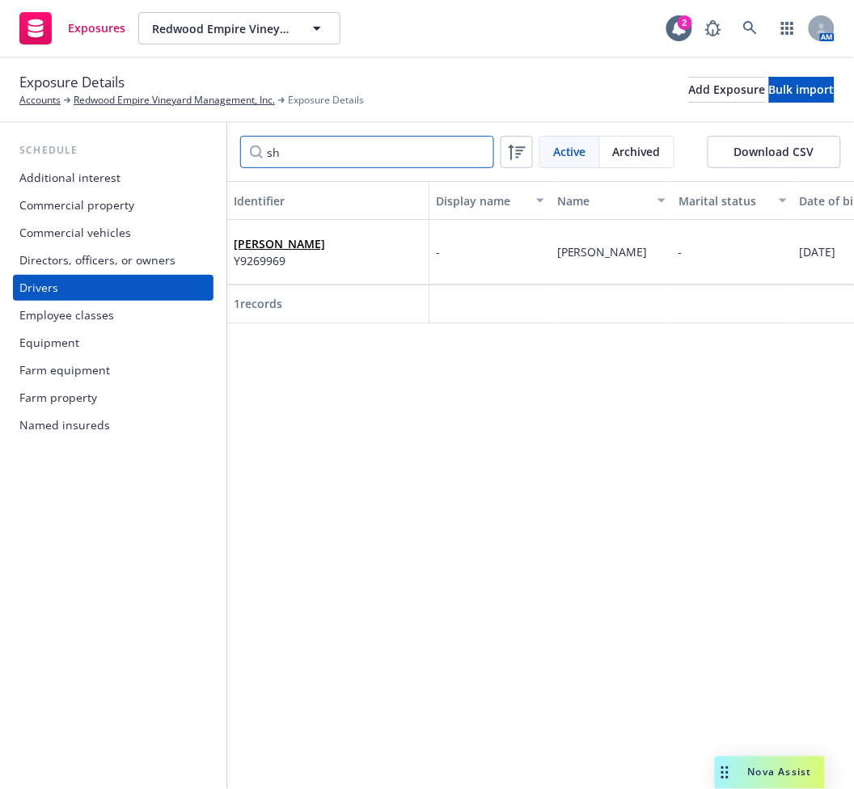
type input "s"
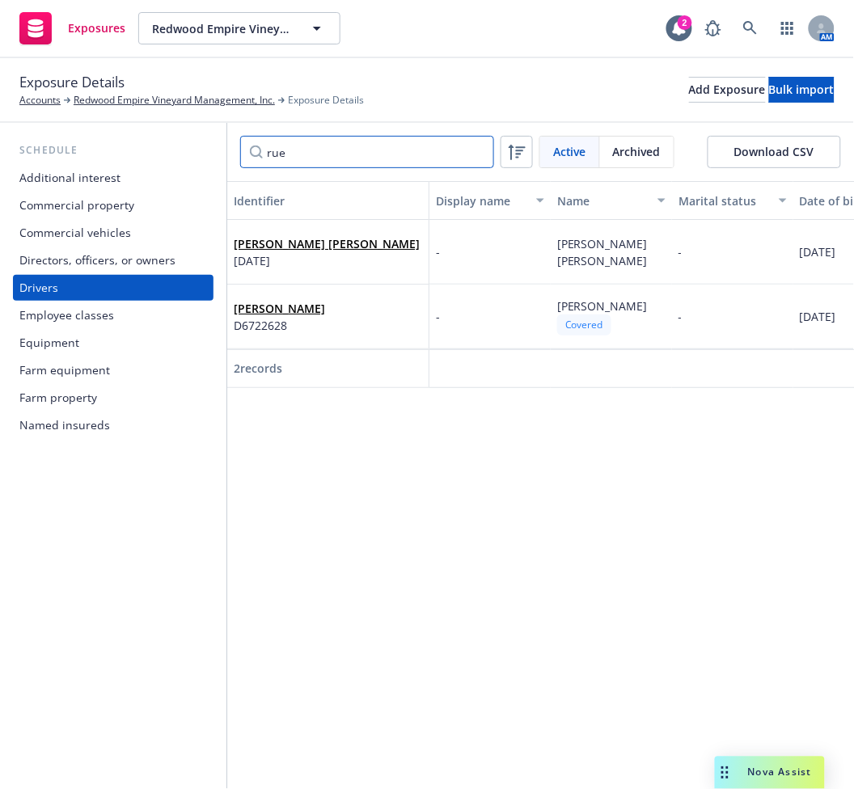
click at [309, 146] on input "rue" at bounding box center [367, 152] width 254 height 32
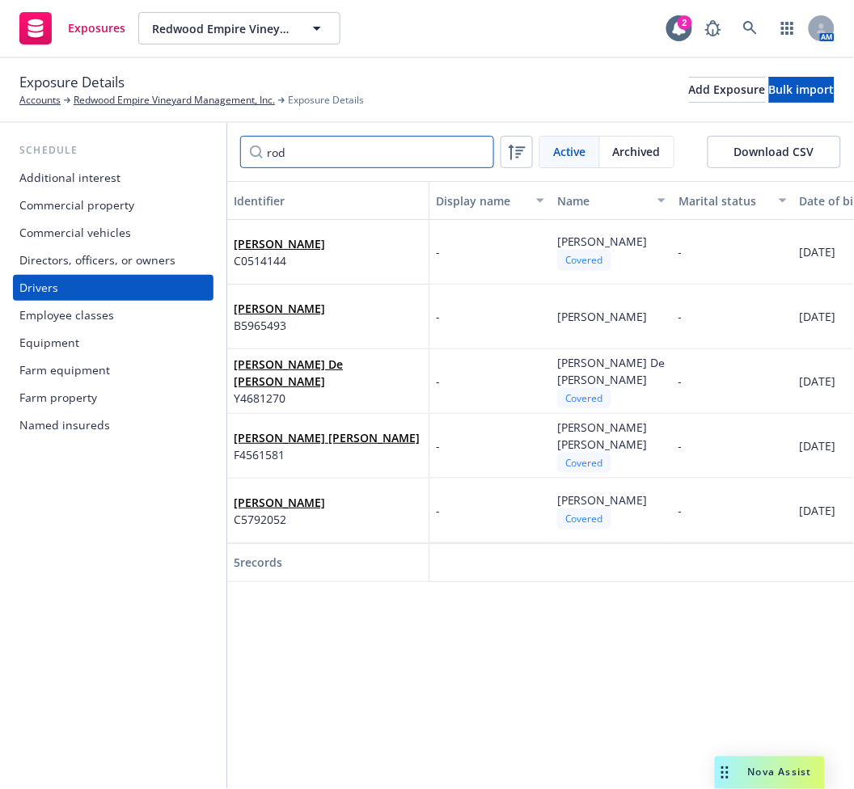
type input "rod"
click at [313, 147] on input "rod" at bounding box center [367, 152] width 254 height 32
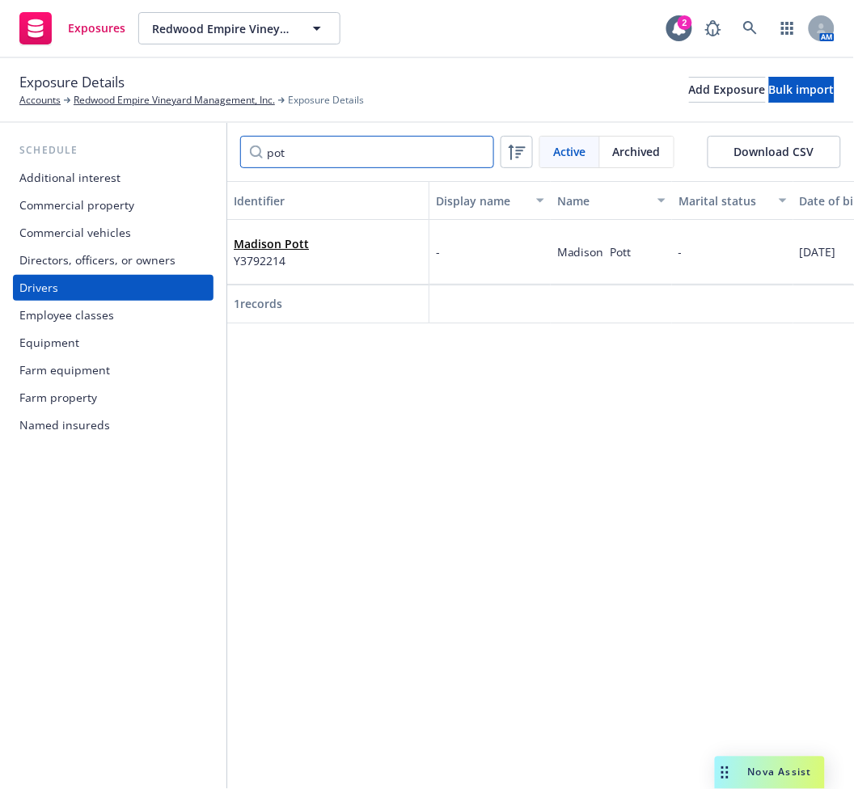
click at [328, 151] on input "pot" at bounding box center [367, 152] width 254 height 32
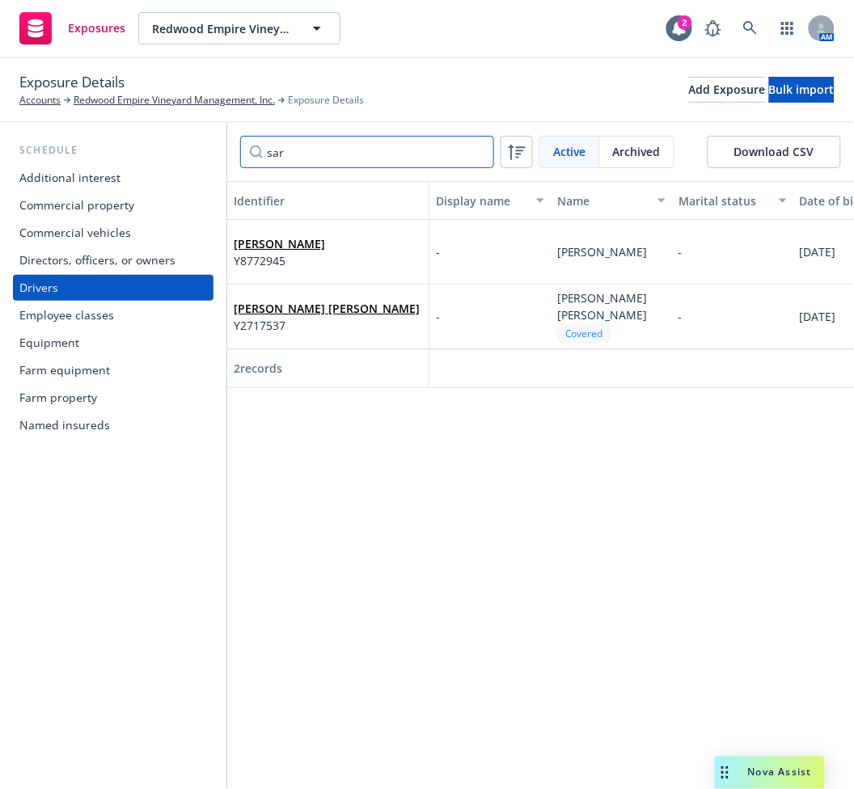
click at [286, 146] on input "sar" at bounding box center [367, 152] width 254 height 32
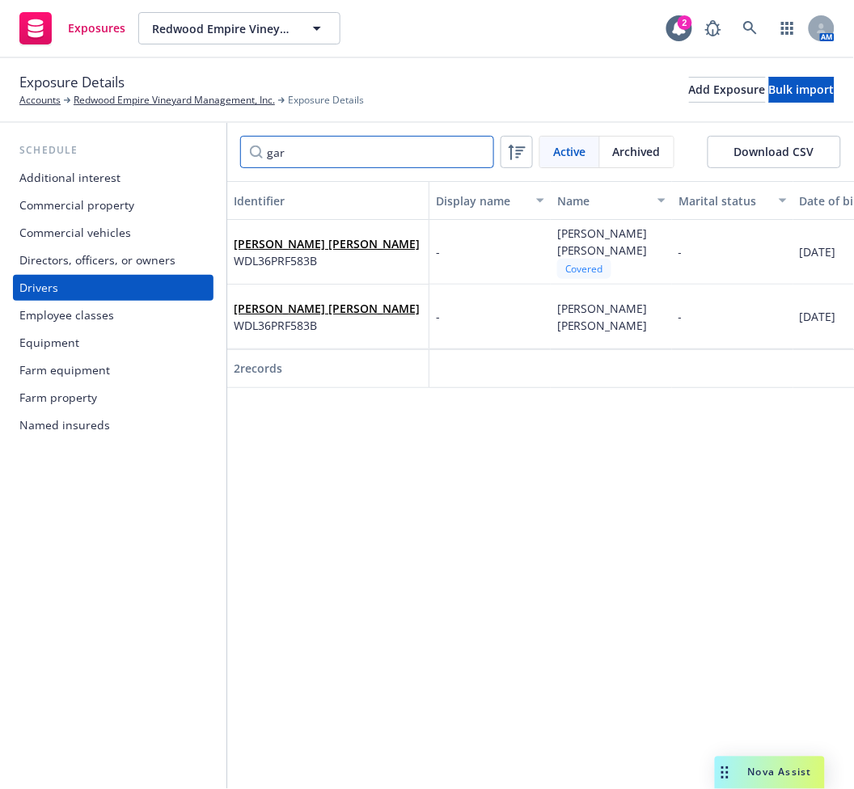
type input "gar"
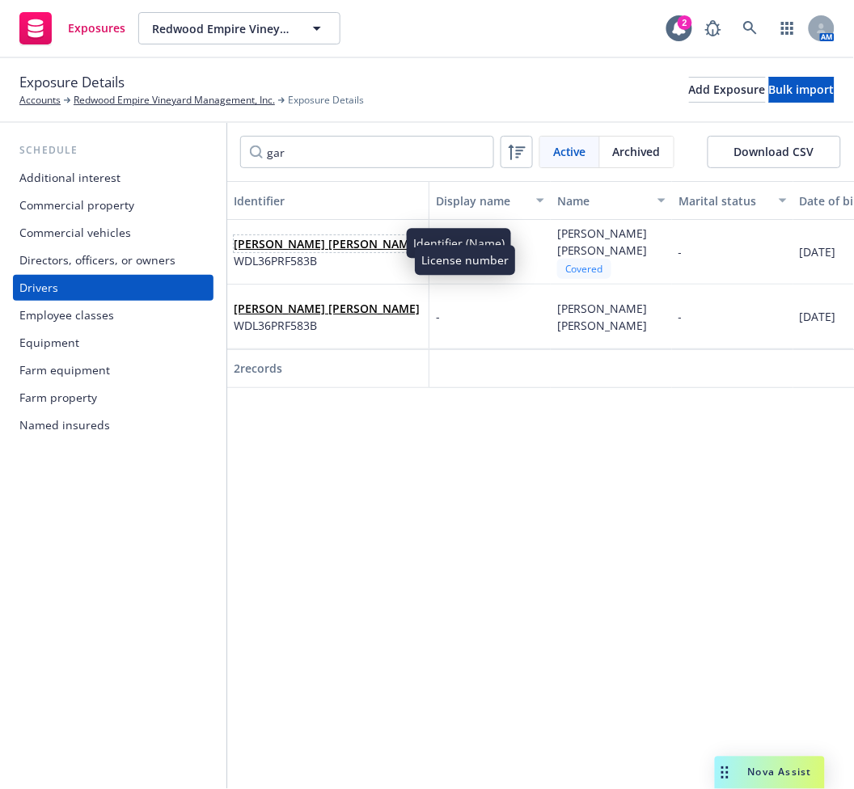
click at [319, 241] on link "[PERSON_NAME] [PERSON_NAME]" at bounding box center [327, 243] width 186 height 15
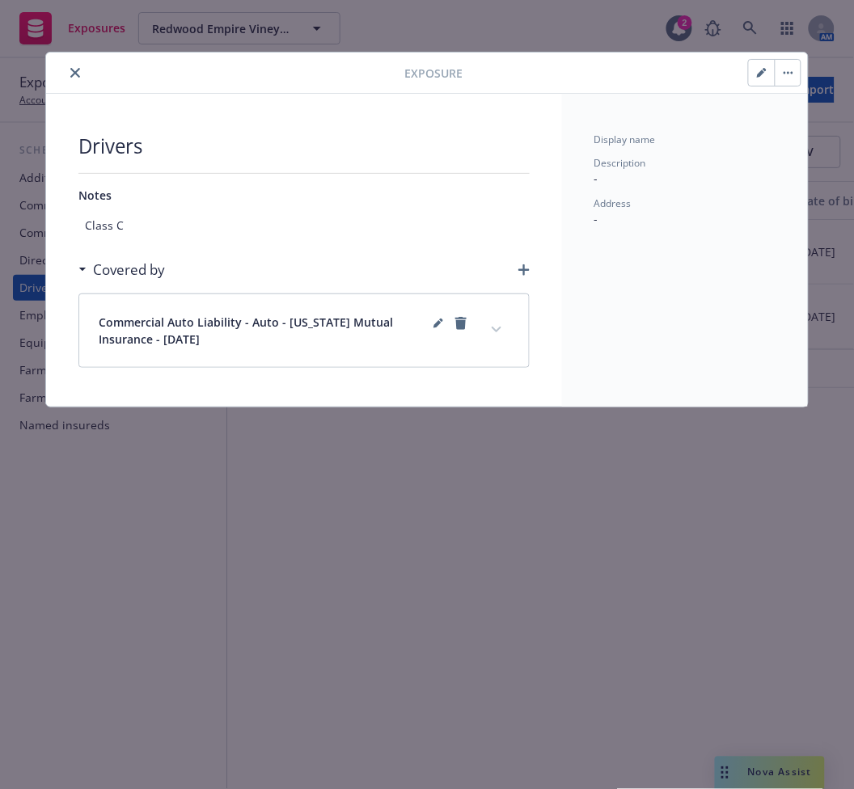
click at [762, 72] on icon "button" at bounding box center [761, 74] width 8 height 8
type textarea "x"
select select "WA"
select select "VALID"
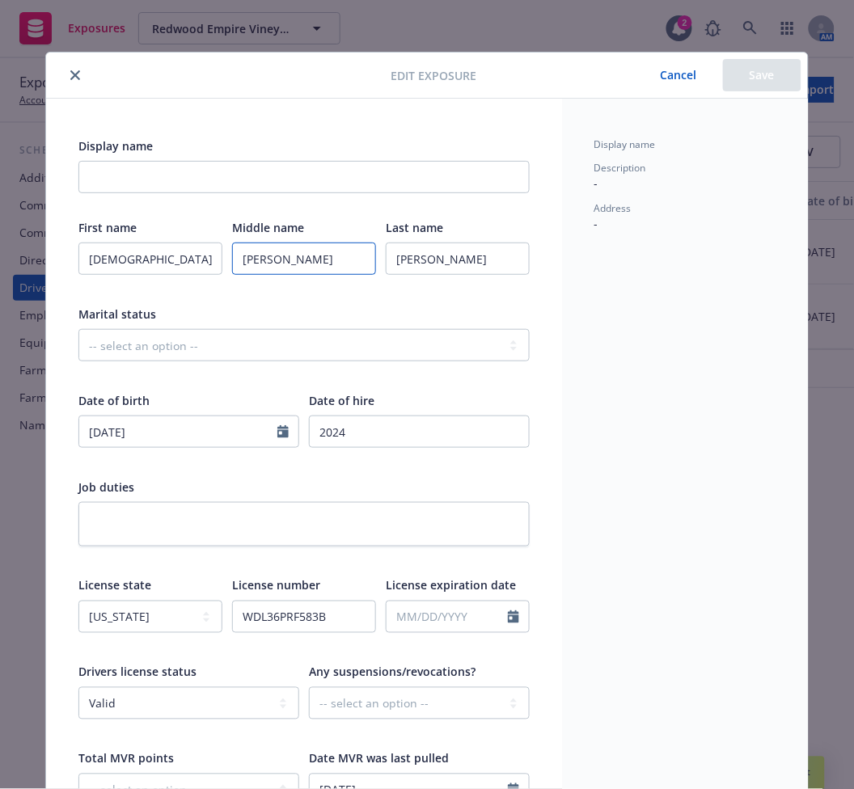
drag, startPoint x: 254, startPoint y: 260, endPoint x: 232, endPoint y: 322, distance: 65.2
click at [254, 260] on input "[PERSON_NAME]" at bounding box center [304, 259] width 144 height 32
type textarea "x"
type input "[PERSON_NAME]"
type textarea "x"
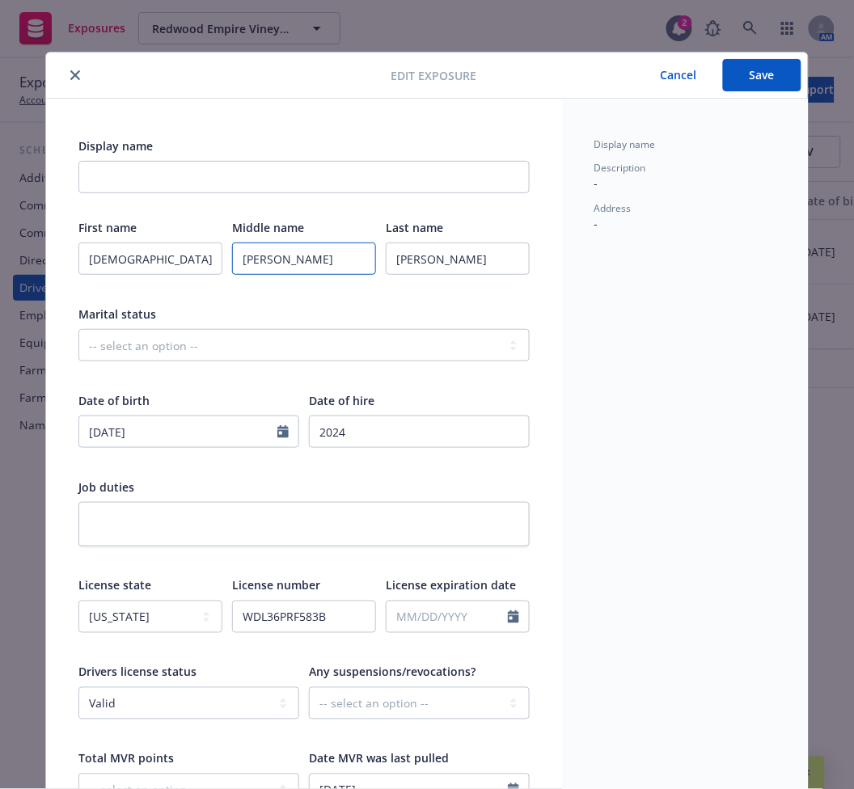
type input "[PERSON_NAME]"
type textarea "x"
type input "[PERSON_NAME]"
click at [764, 77] on button "Save" at bounding box center [762, 75] width 78 height 32
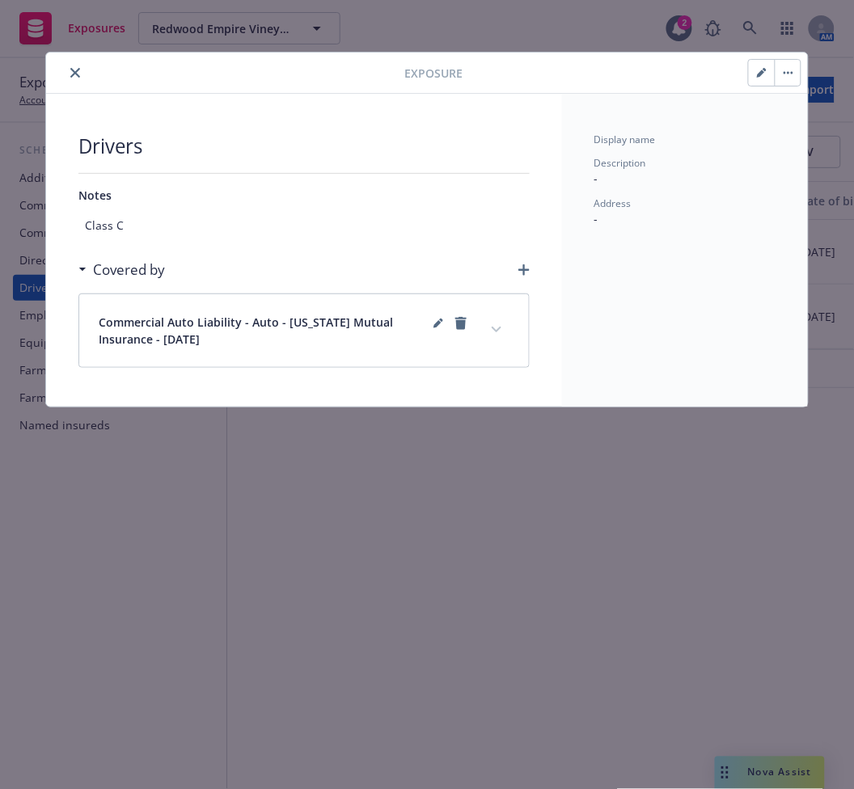
click at [497, 327] on icon "expand content" at bounding box center [497, 330] width 10 height 6
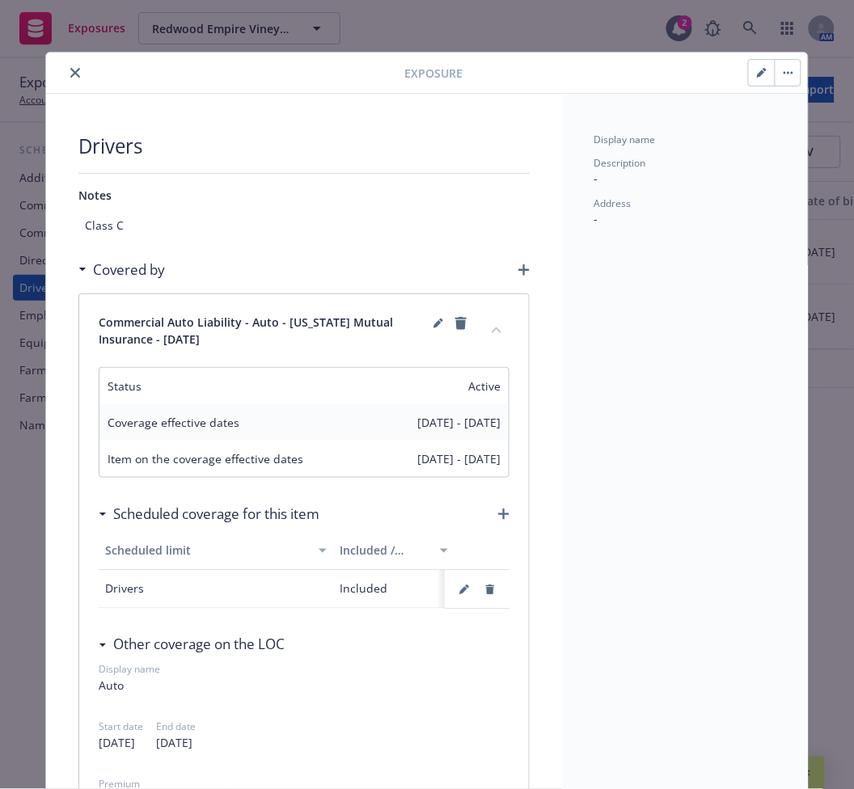
click at [70, 72] on icon "close" at bounding box center [75, 73] width 10 height 10
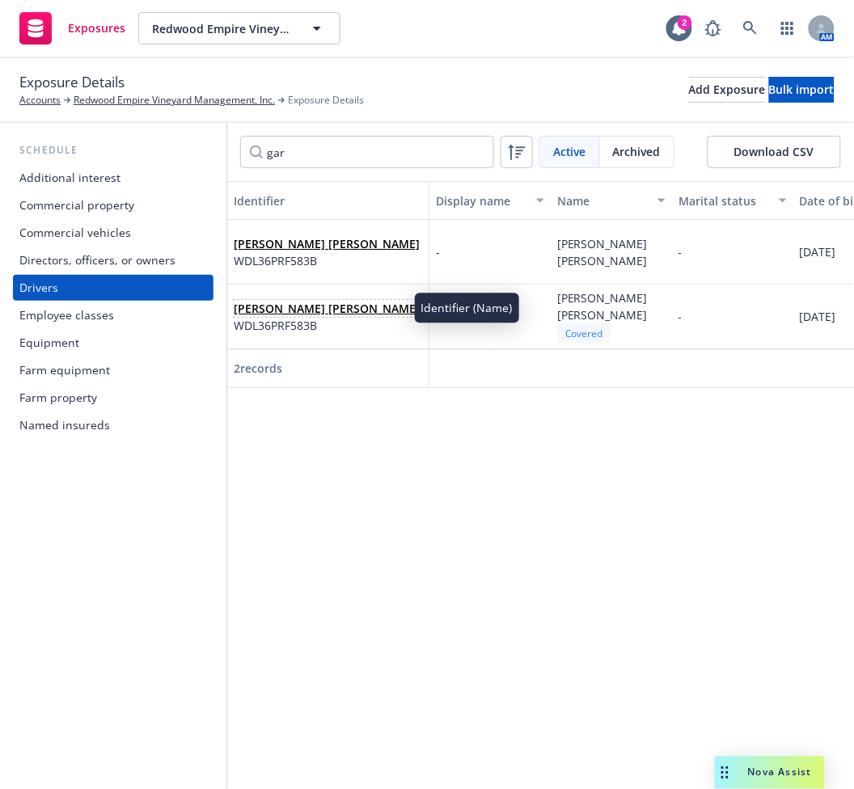
click at [280, 314] on link "[PERSON_NAME] [PERSON_NAME]" at bounding box center [327, 308] width 186 height 15
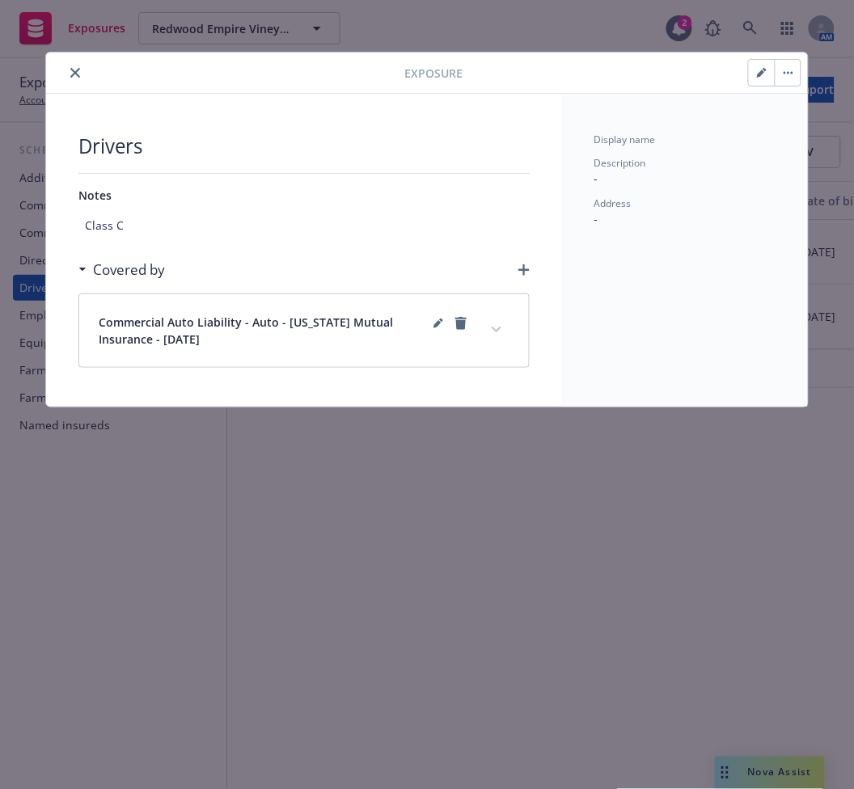
drag, startPoint x: 62, startPoint y: 66, endPoint x: 75, endPoint y: 70, distance: 13.8
click at [63, 66] on div at bounding box center [229, 72] width 352 height 19
click at [76, 71] on icon "close" at bounding box center [75, 73] width 10 height 10
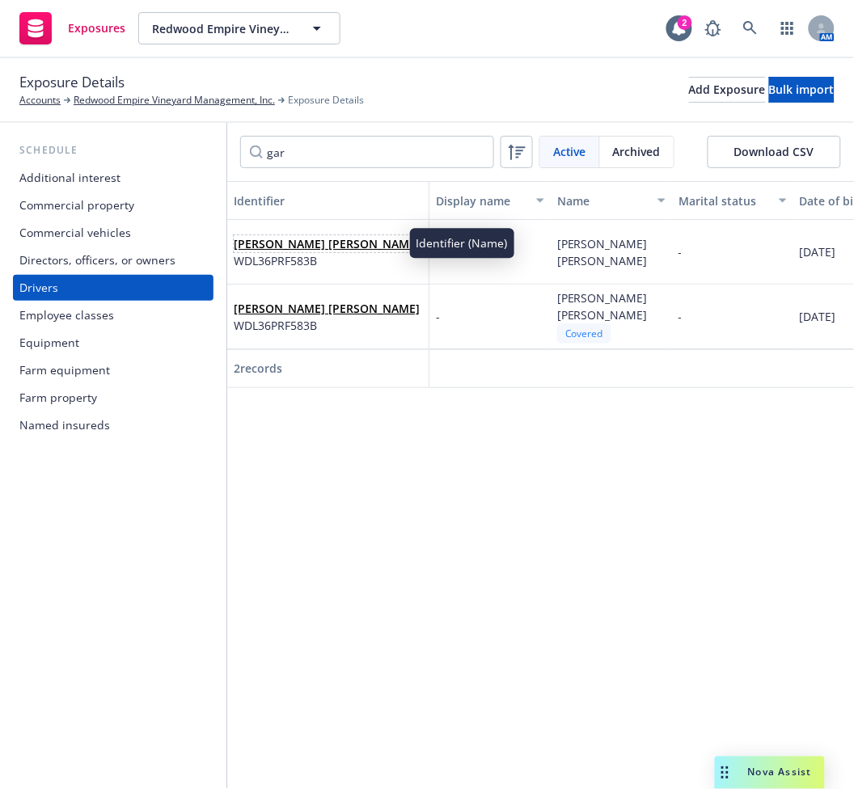
click at [281, 239] on link "[PERSON_NAME] [PERSON_NAME]" at bounding box center [327, 243] width 186 height 15
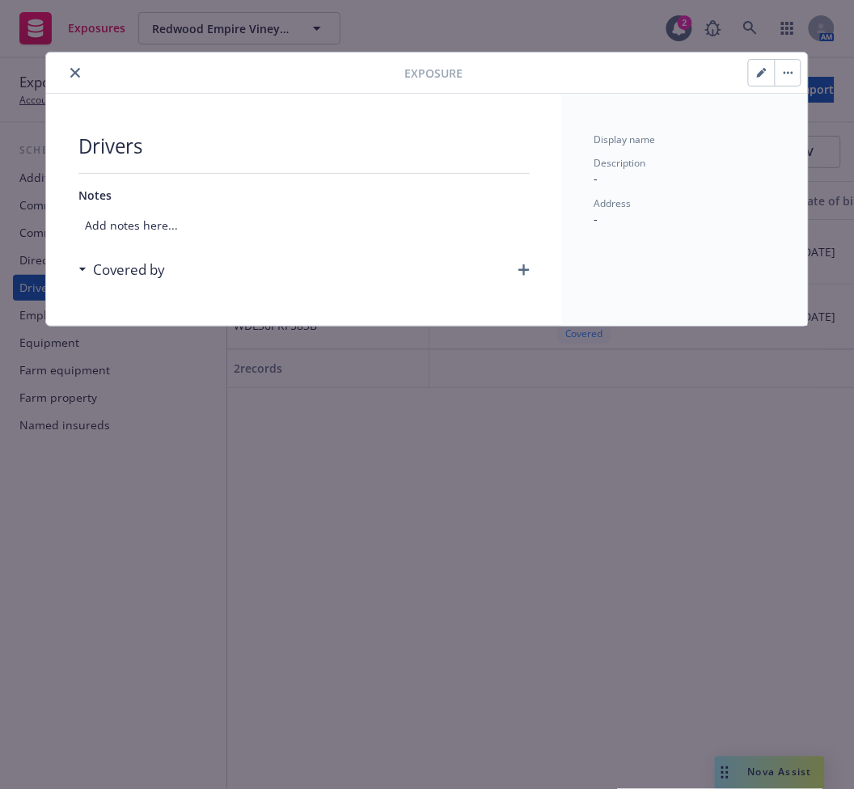
click at [792, 71] on icon "button" at bounding box center [789, 72] width 10 height 3
click at [815, 126] on link "Archive" at bounding box center [822, 117] width 92 height 32
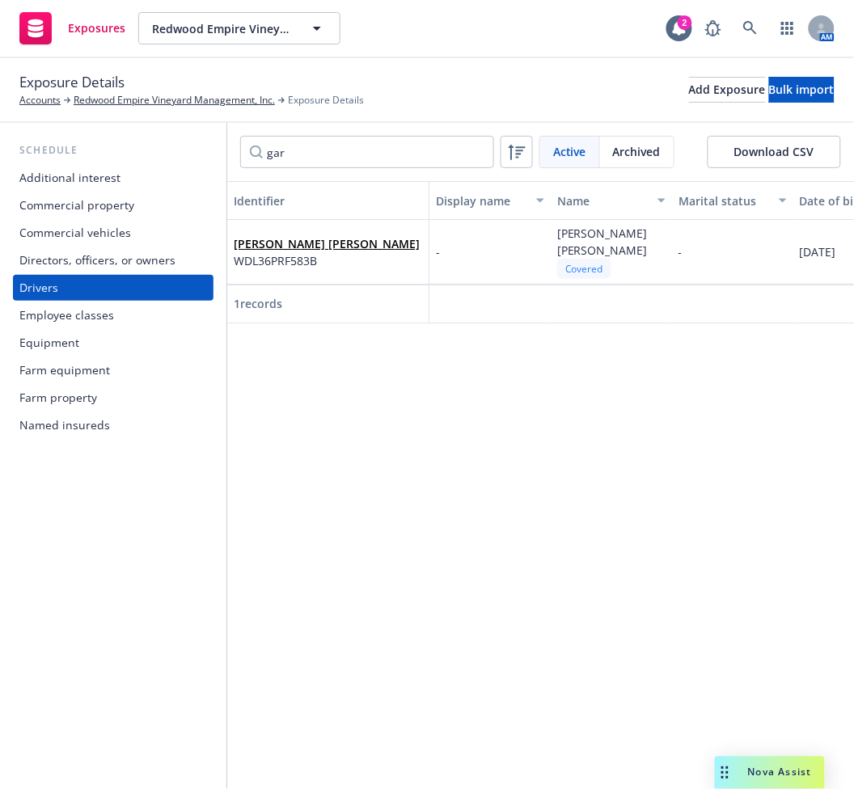
click at [649, 149] on span "Archived" at bounding box center [637, 151] width 48 height 17
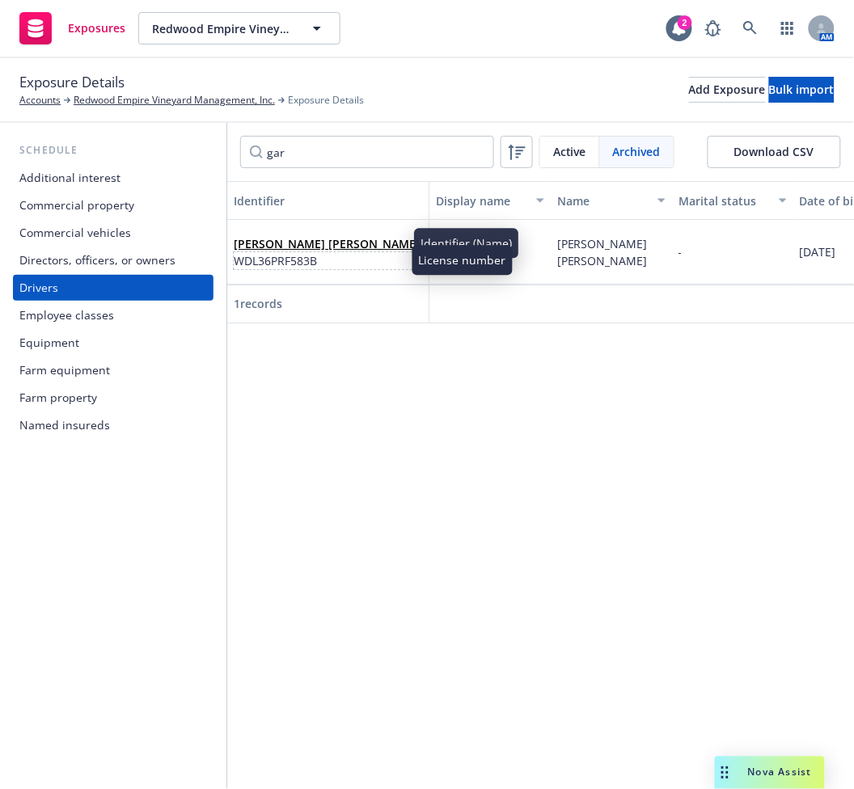
click at [345, 252] on span "WDL36PRF583B" at bounding box center [327, 260] width 186 height 17
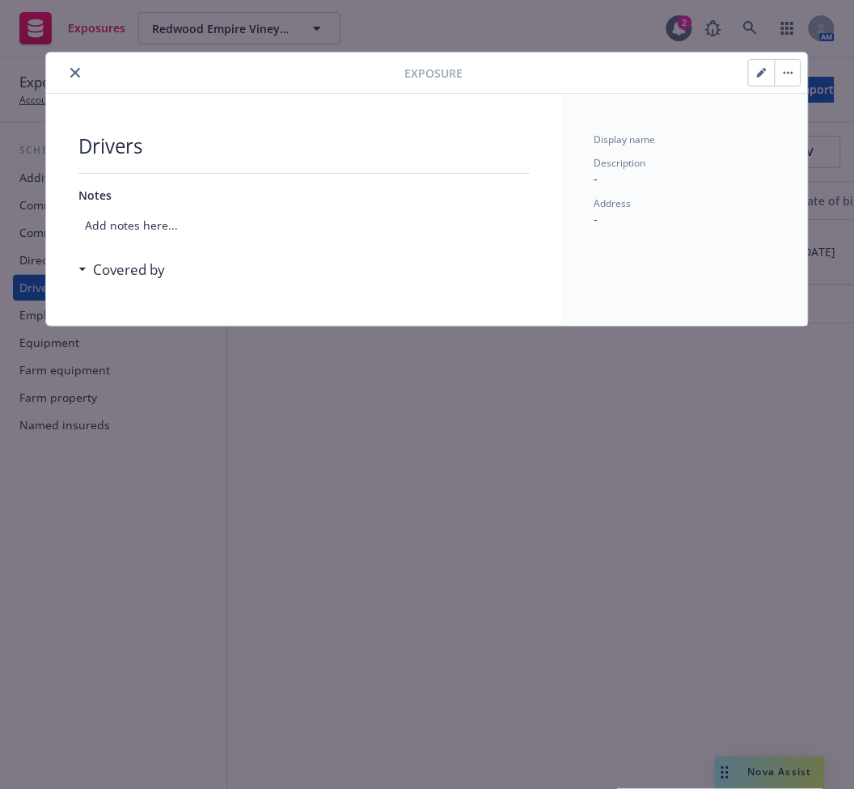
click at [298, 224] on span "Add notes here..." at bounding box center [303, 225] width 451 height 30
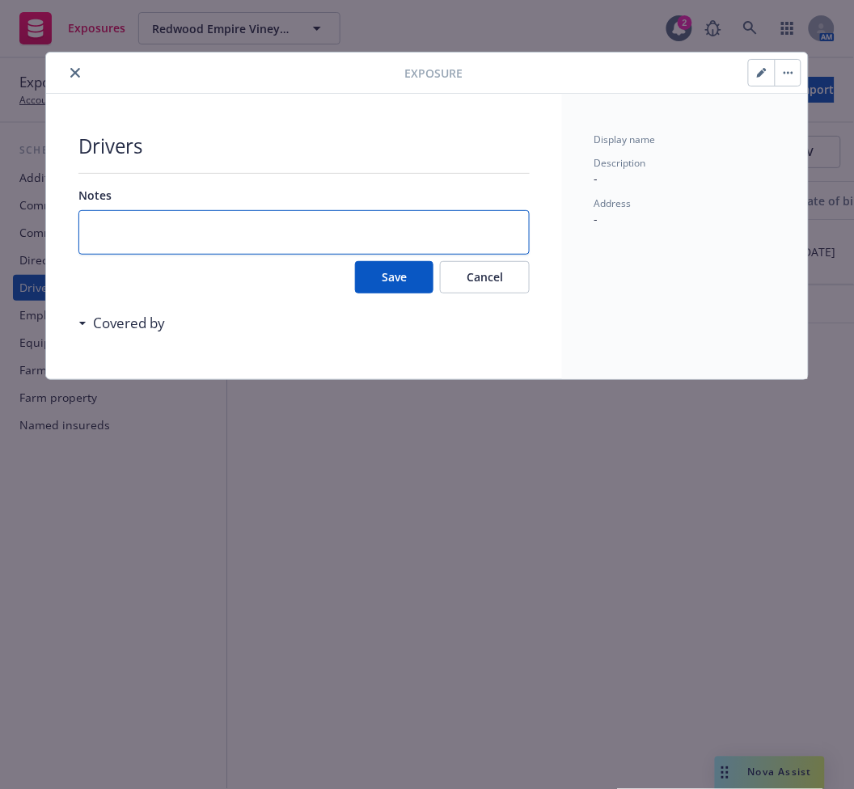
click at [298, 223] on textarea at bounding box center [303, 232] width 451 height 44
type textarea "x"
type textarea "d"
type textarea "x"
type textarea "du"
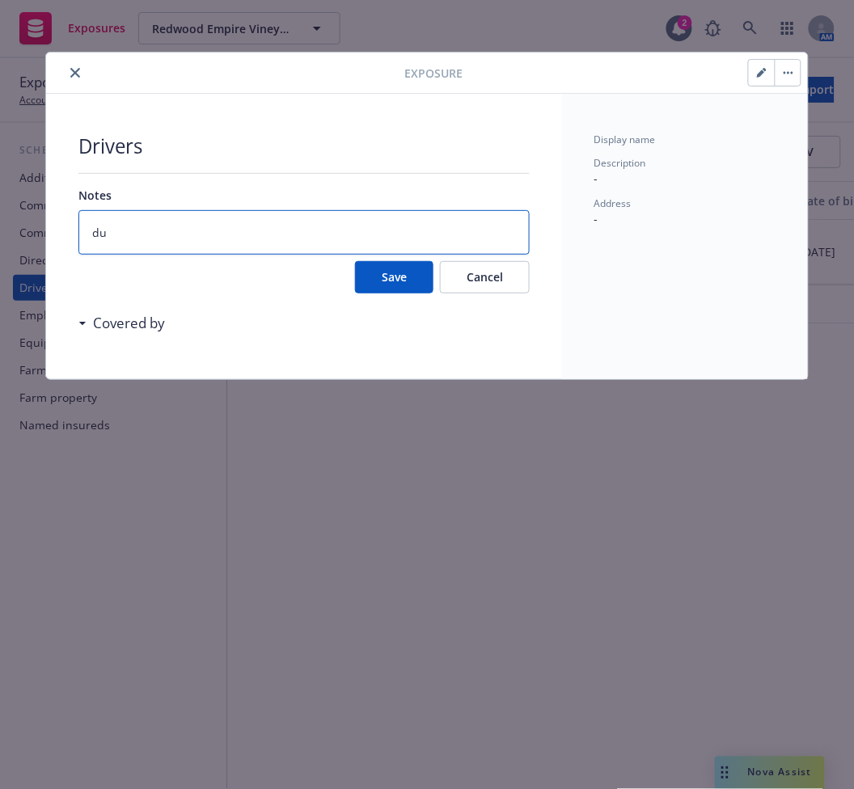
type textarea "x"
type textarea "dup"
type textarea "x"
type textarea "dupl"
type textarea "x"
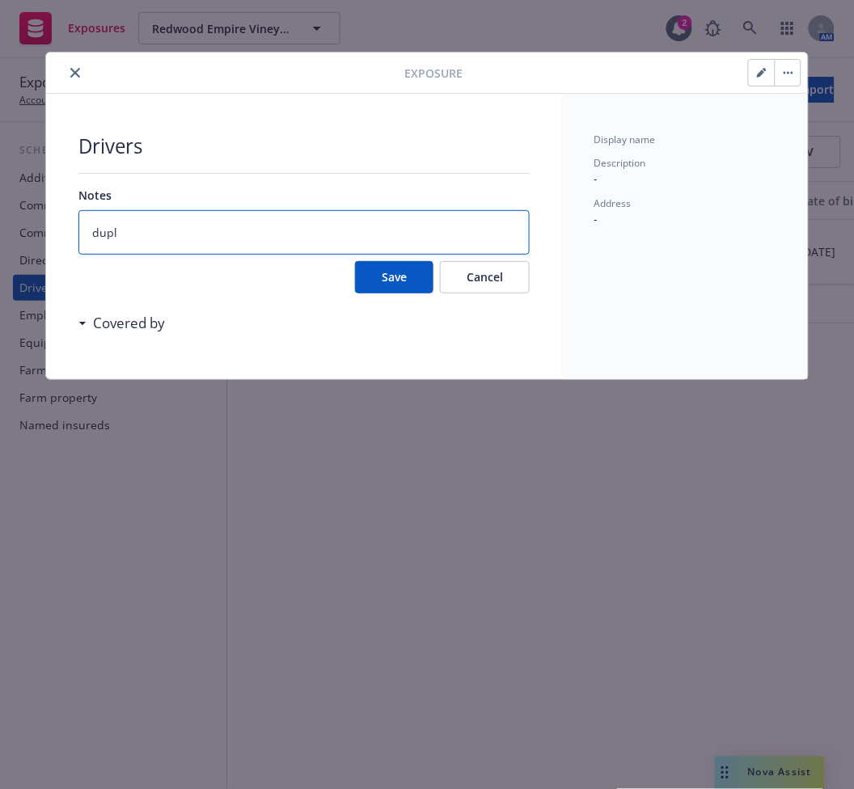
type textarea "dupli"
type textarea "x"
type textarea "duplic"
type textarea "x"
type textarea "duplica"
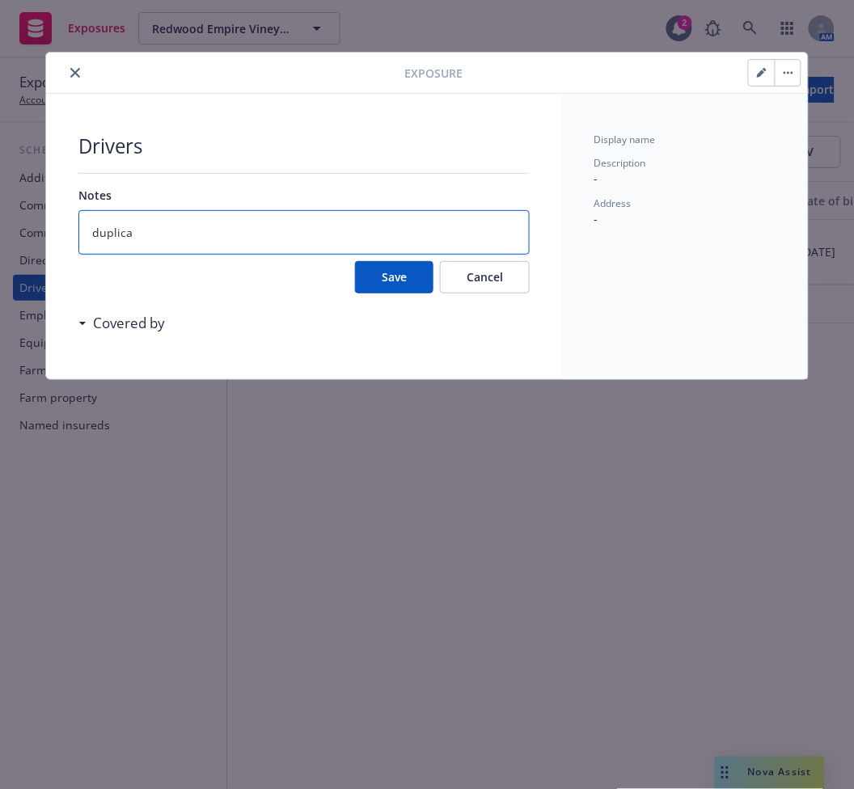
type textarea "x"
type textarea "duplicat"
type textarea "x"
type textarea "duplicate"
click at [408, 281] on button "Save" at bounding box center [394, 277] width 78 height 32
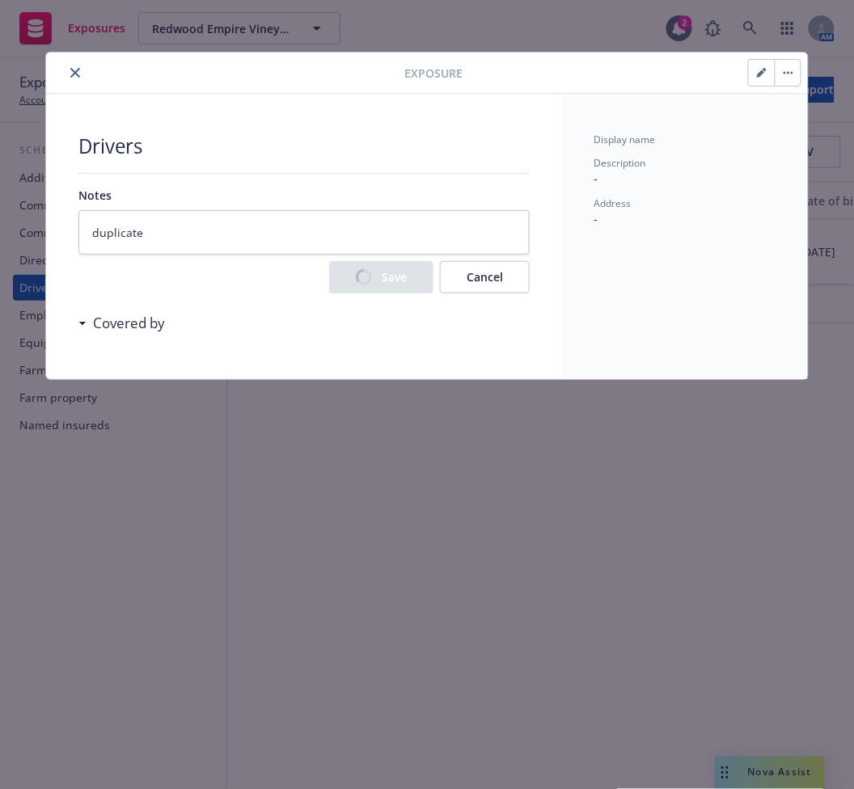
type textarea "x"
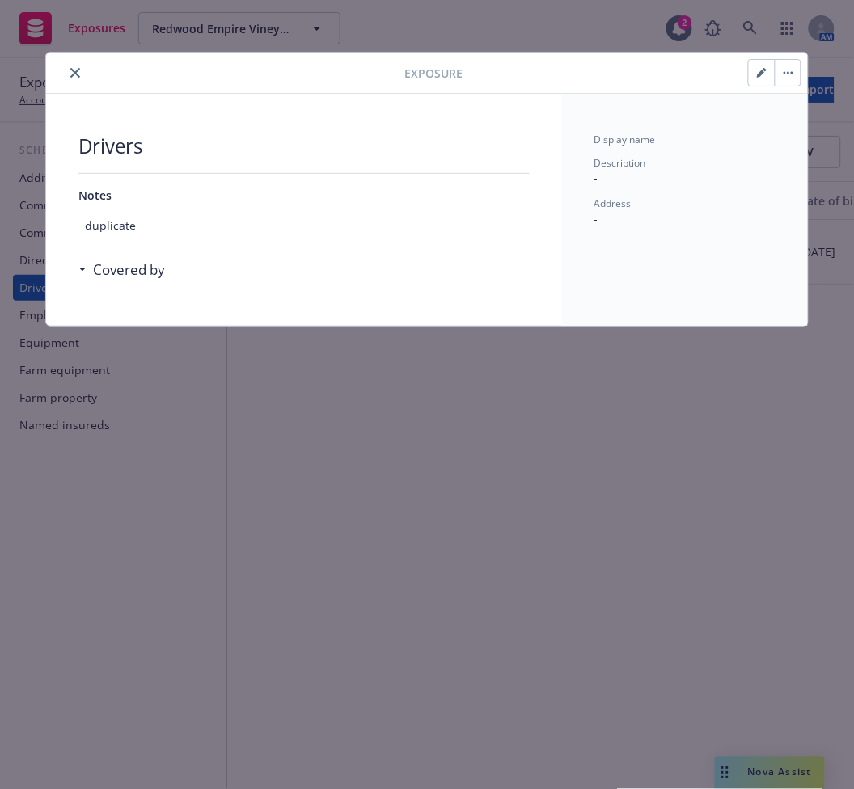
click at [82, 74] on button "close" at bounding box center [75, 72] width 19 height 19
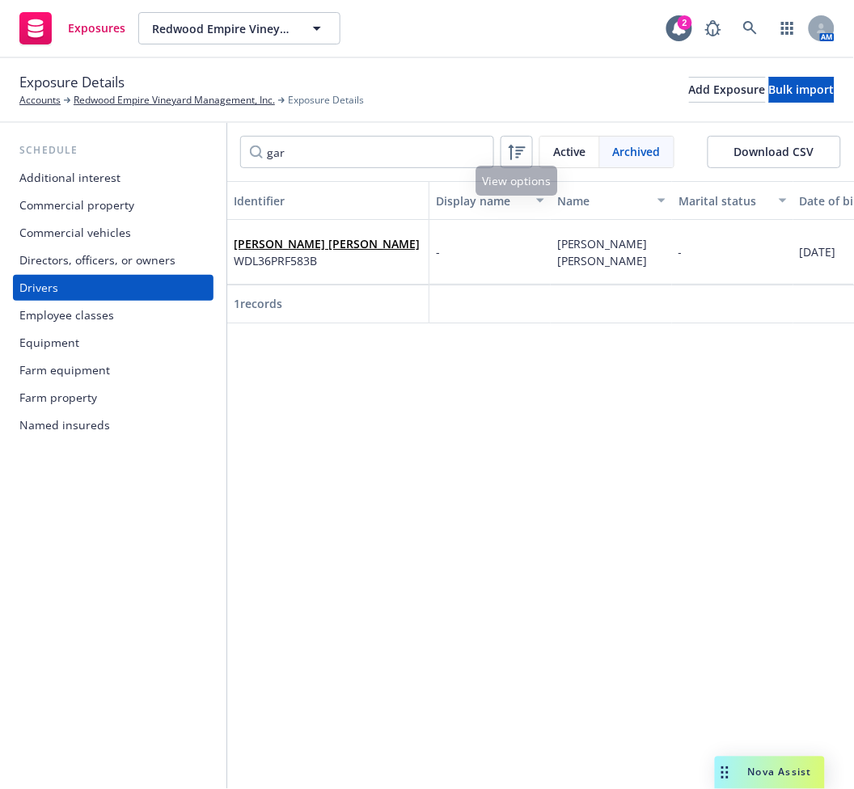
click at [573, 141] on div "Active" at bounding box center [570, 152] width 60 height 31
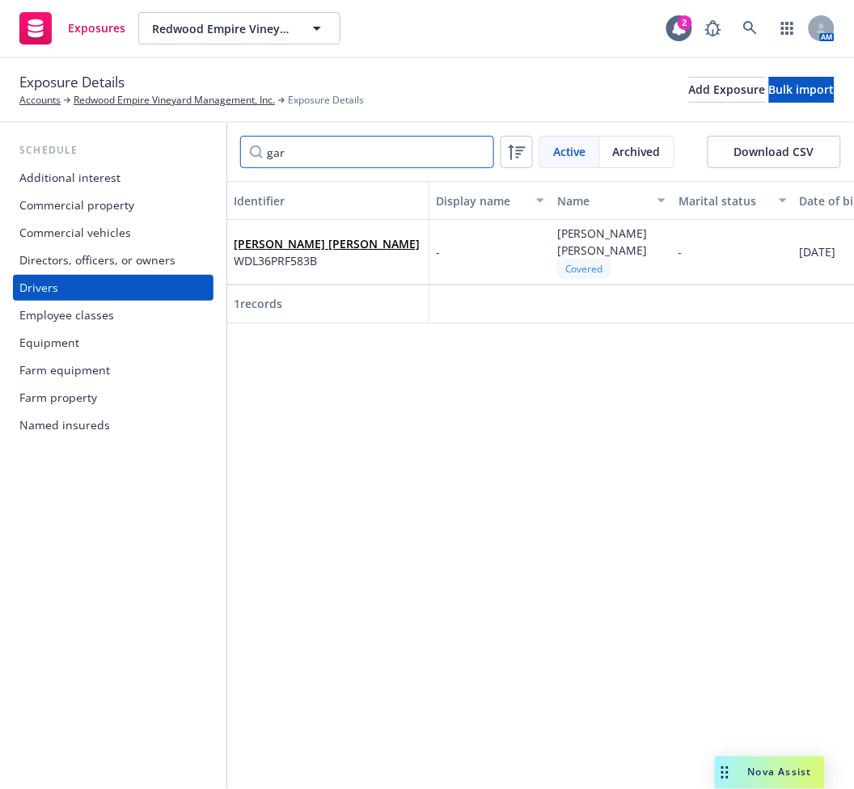
click at [351, 157] on input "gar" at bounding box center [367, 152] width 254 height 32
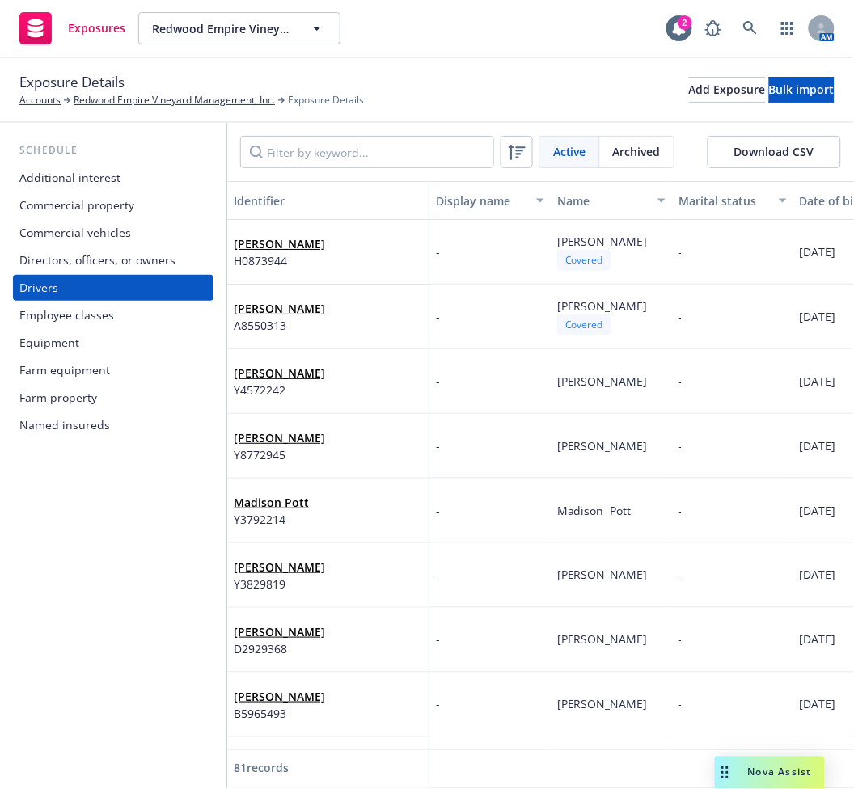
click at [121, 240] on div "Commercial vehicles" at bounding box center [75, 233] width 112 height 26
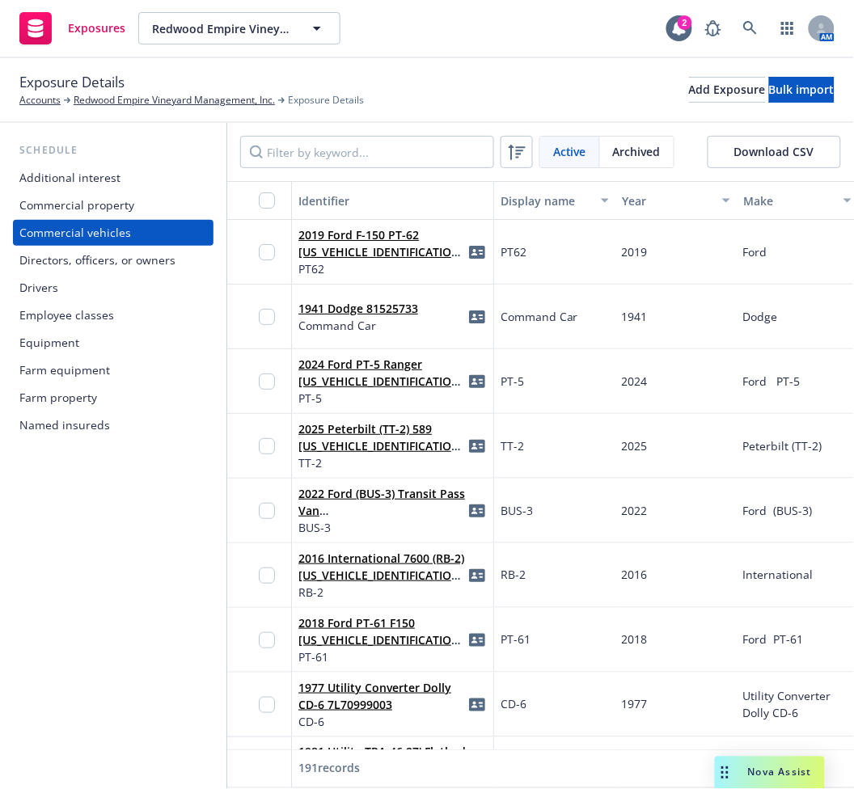
click at [781, 145] on button "Download CSV" at bounding box center [774, 152] width 133 height 32
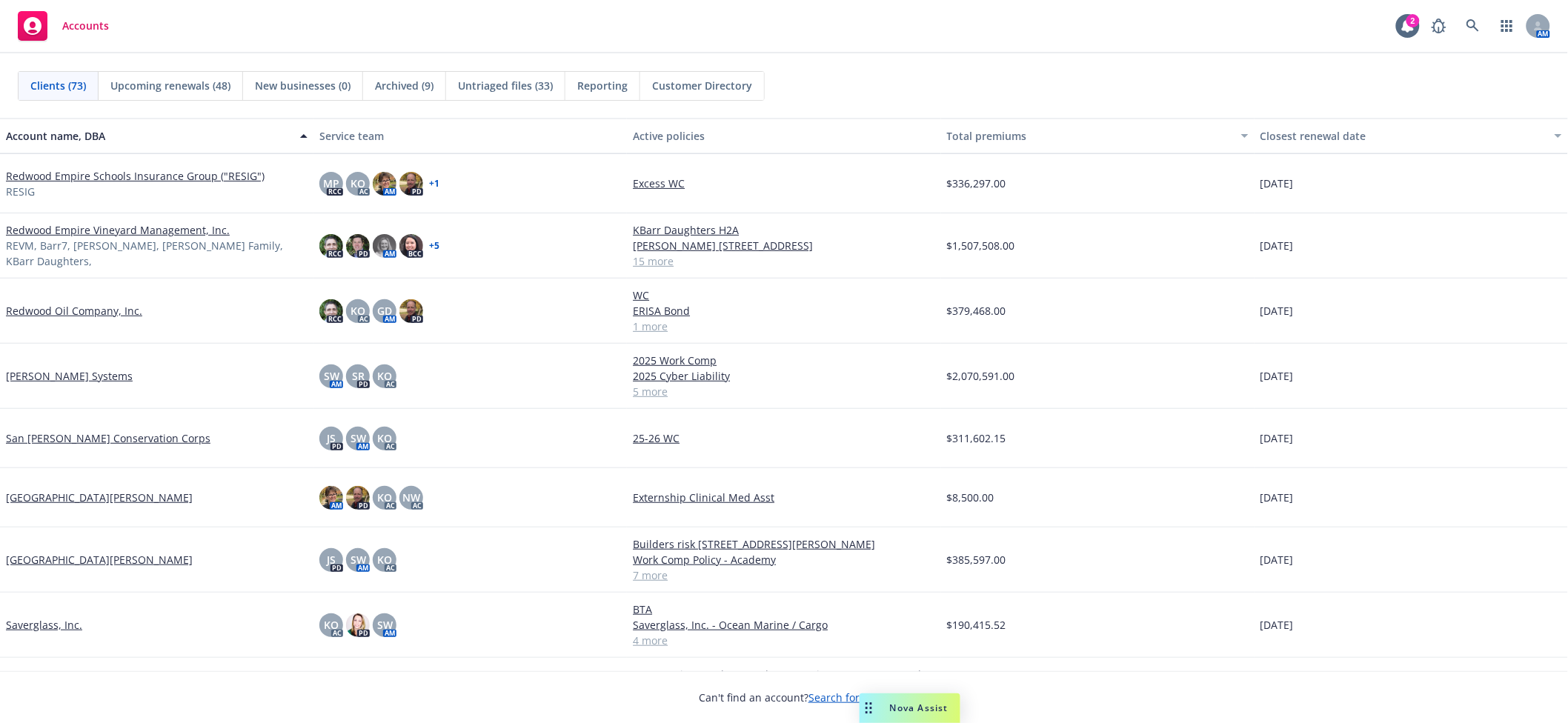
scroll to position [3030, 0]
click at [119, 237] on link "Redwood Empire Vineyard Management, Inc." at bounding box center [117, 229] width 224 height 16
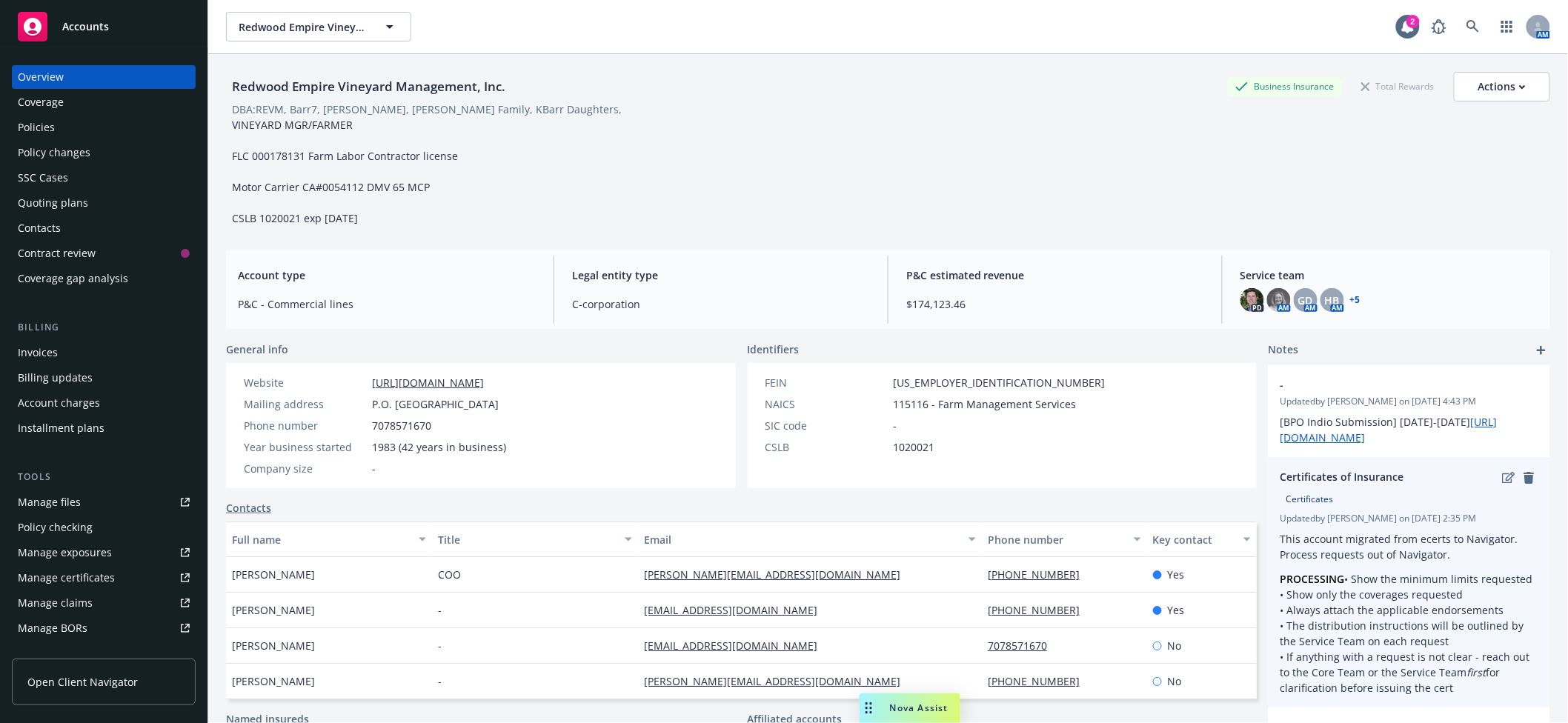
scroll to position [308, 0]
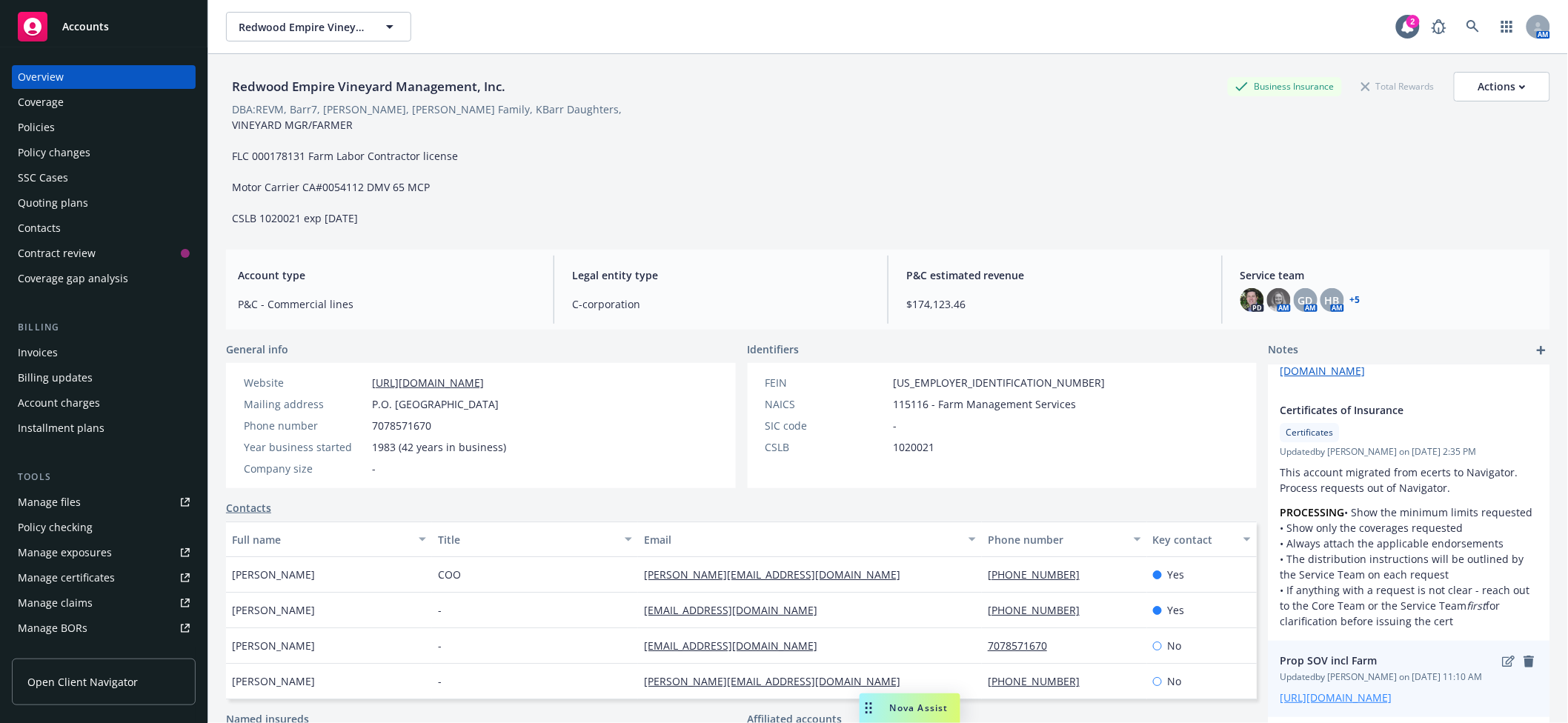
drag, startPoint x: 1371, startPoint y: 505, endPoint x: 1375, endPoint y: 520, distance: 15.5
click at [1375, 691] on link "https://iln.sharepoint.com/:x:/r/sites/SDrive/Shared%20Documents/Petaluma%20-%2…" at bounding box center [1337, 697] width 112 height 14
